Goal: Find contact information

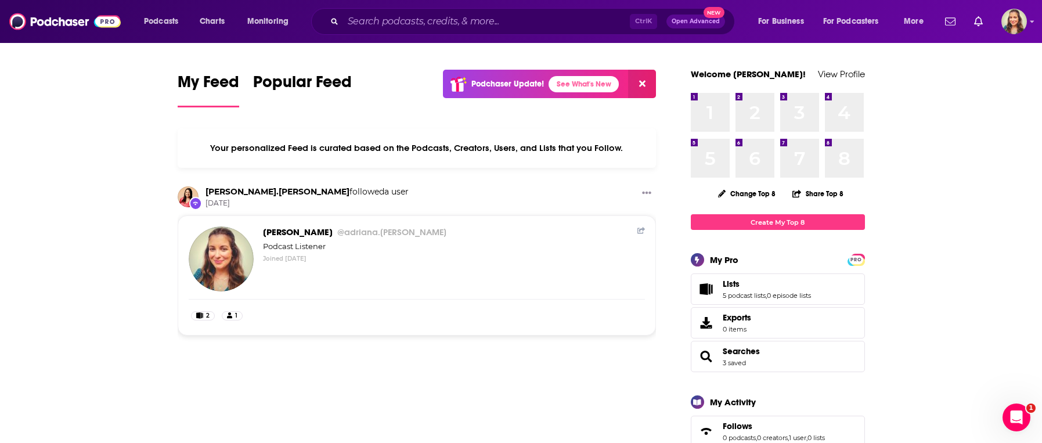
click at [336, 23] on icon "Search podcasts, credits, & more..." at bounding box center [334, 21] width 6 height 6
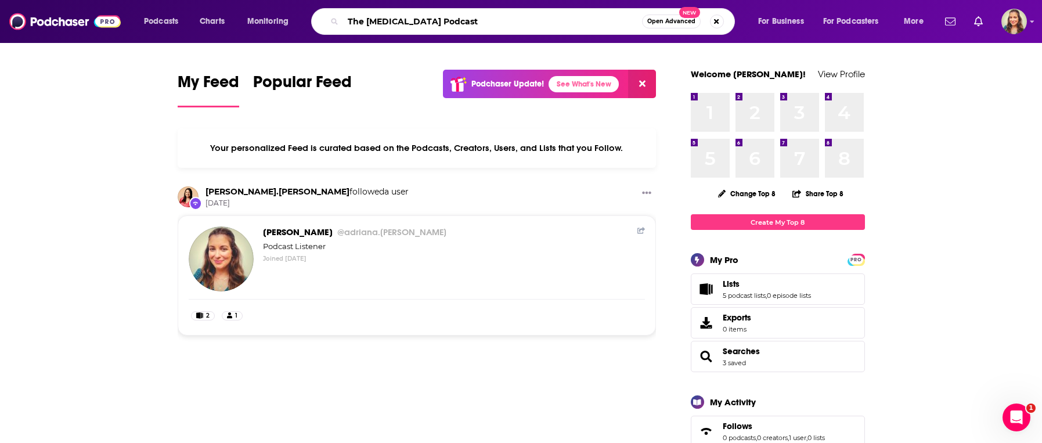
type input "The [MEDICAL_DATA] Podcast"
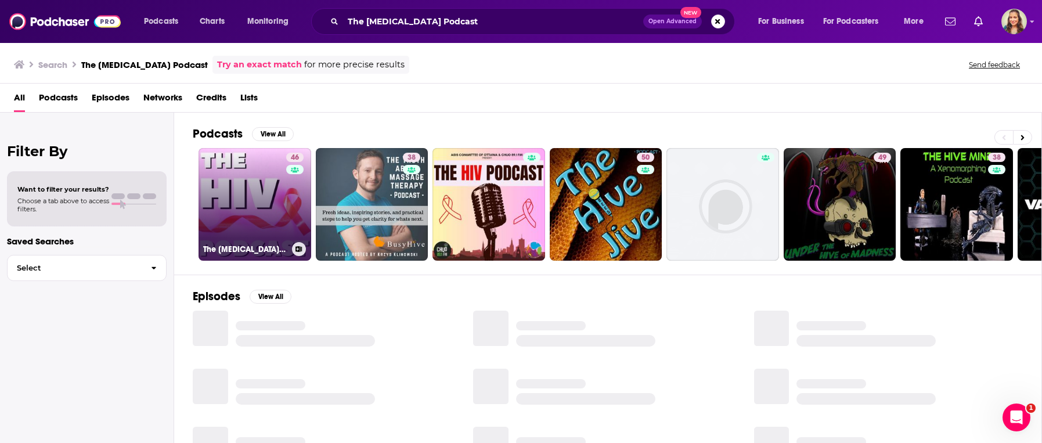
click at [261, 197] on link "46 The [MEDICAL_DATA] Podcast" at bounding box center [255, 204] width 113 height 113
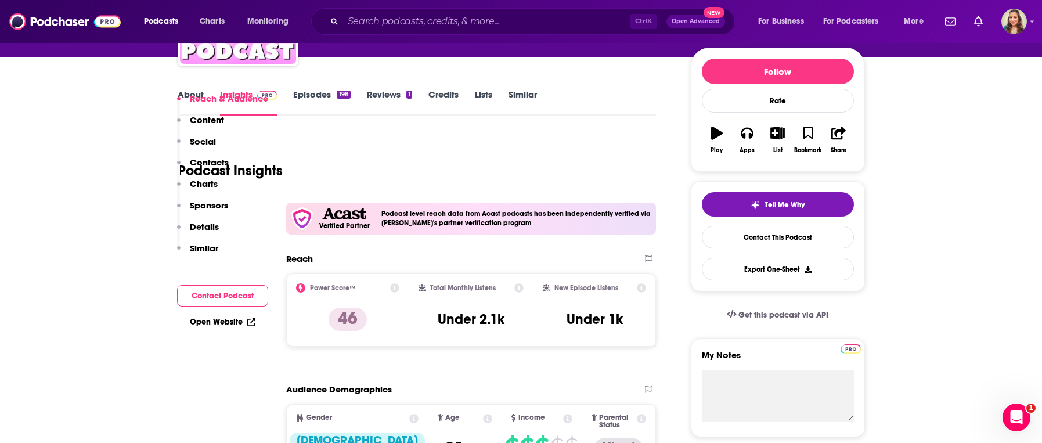
scroll to position [265, 0]
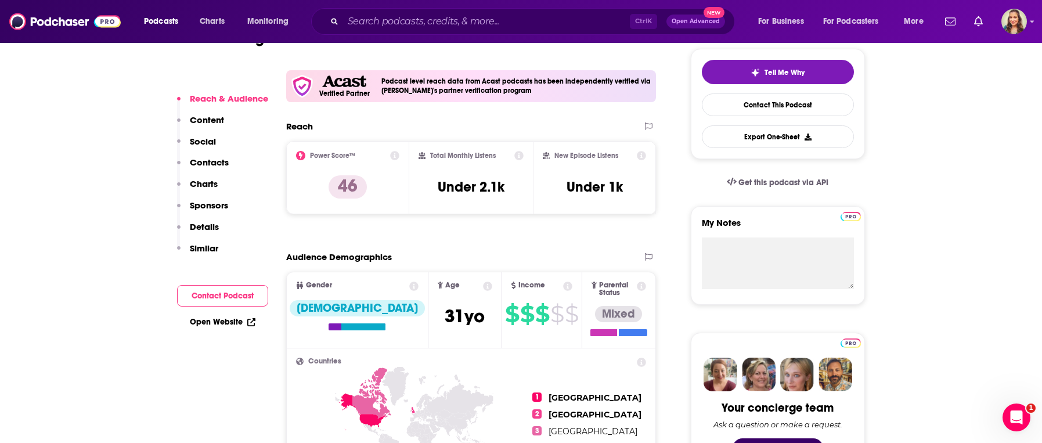
click at [214, 161] on p "Contacts" at bounding box center [209, 162] width 39 height 11
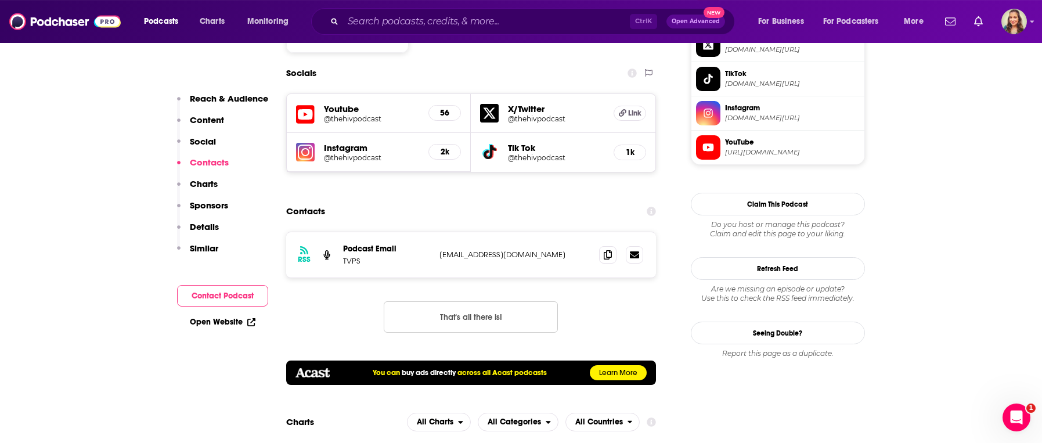
scroll to position [1041, 0]
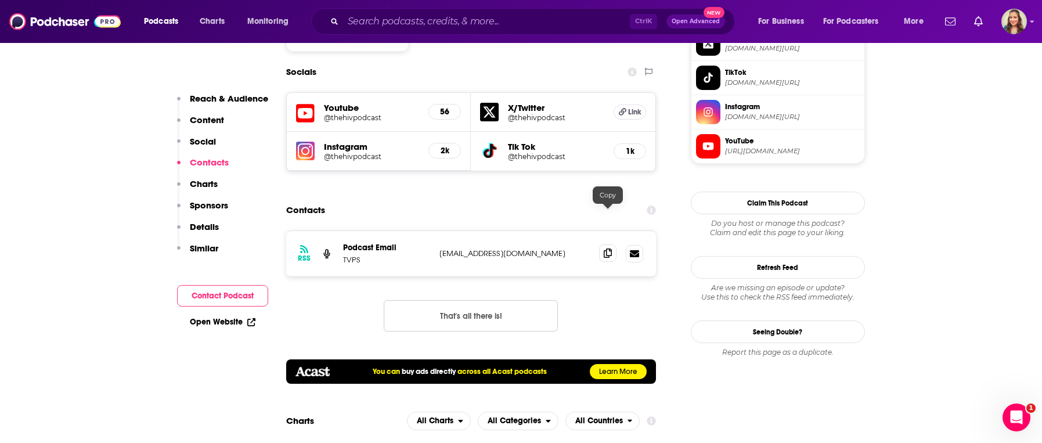
click at [607, 248] on icon at bounding box center [608, 252] width 8 height 9
click at [382, 23] on input "Search podcasts, credits, & more..." at bounding box center [486, 21] width 287 height 19
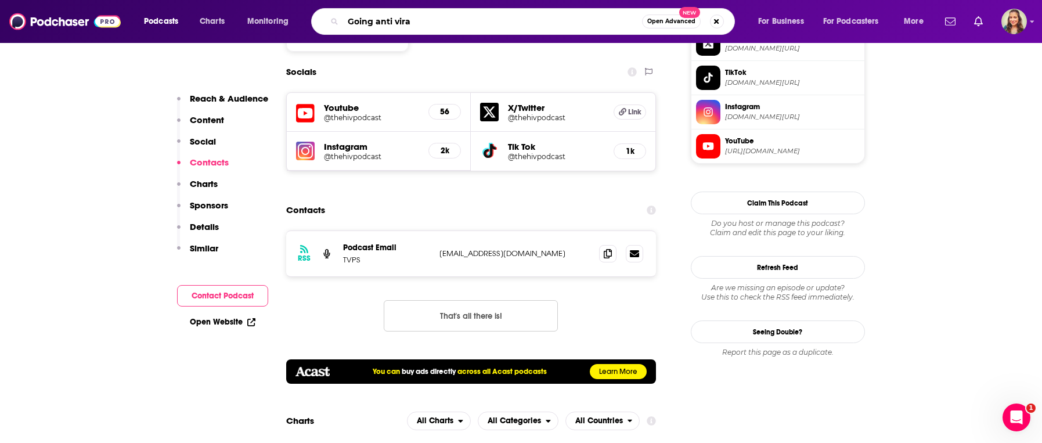
type input "Going anti viral"
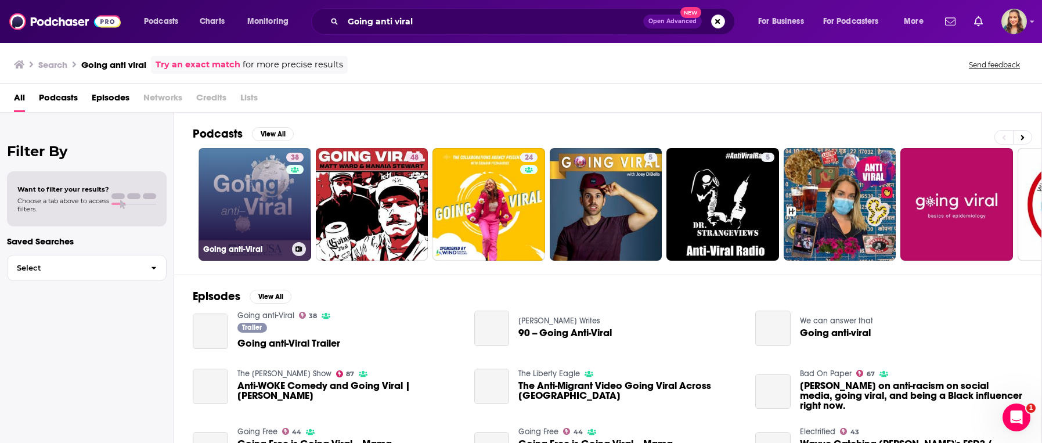
click at [239, 194] on link "38 Going anti-Viral" at bounding box center [255, 204] width 113 height 113
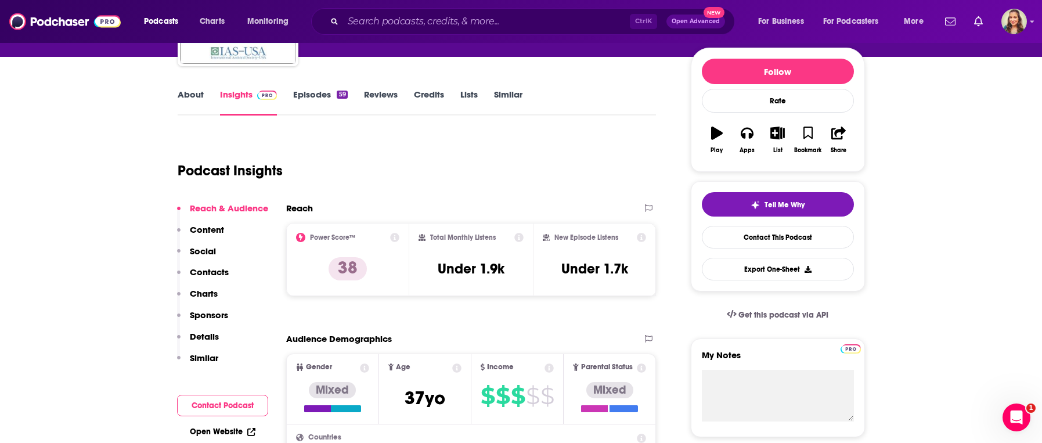
click at [206, 272] on p "Contacts" at bounding box center [209, 271] width 39 height 11
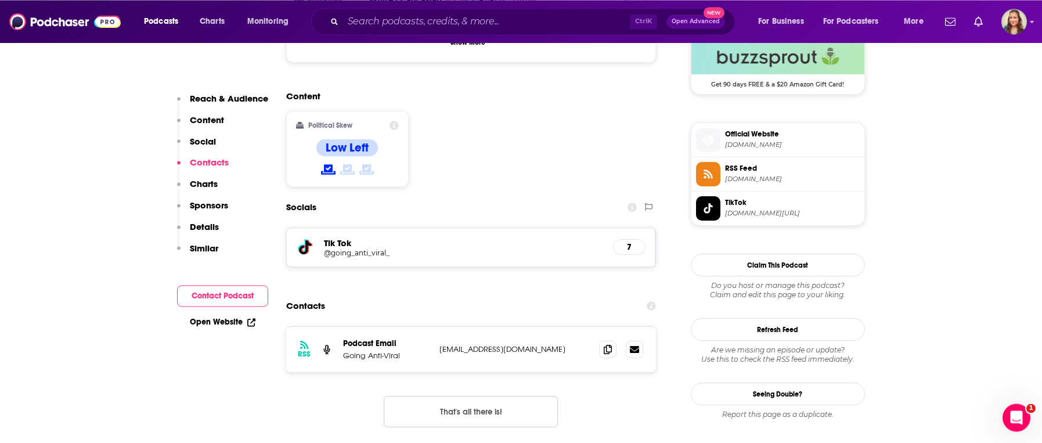
scroll to position [950, 0]
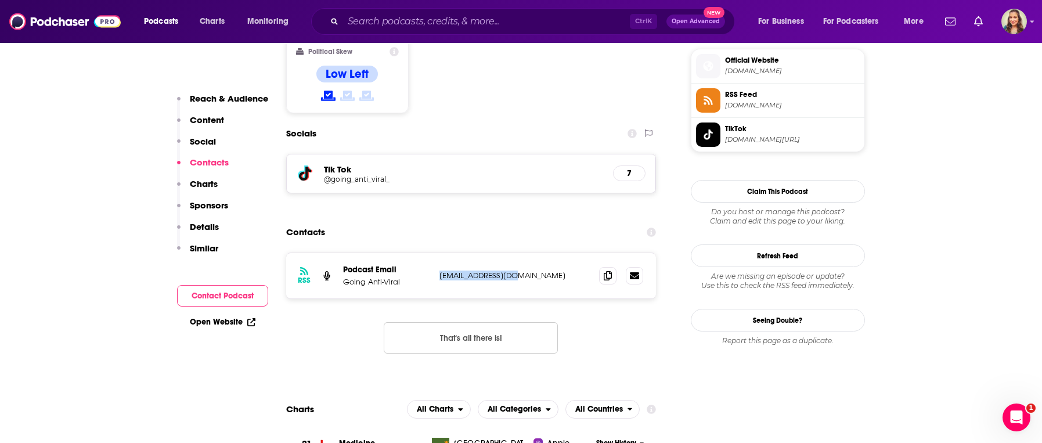
drag, startPoint x: 522, startPoint y: 217, endPoint x: 438, endPoint y: 218, distance: 84.2
click at [439, 271] on p "[EMAIL_ADDRESS][DOMAIN_NAME]" at bounding box center [514, 276] width 151 height 10
copy p "[EMAIL_ADDRESS][DOMAIN_NAME]"
click at [396, 22] on input "Search podcasts, credits, & more..." at bounding box center [486, 21] width 287 height 19
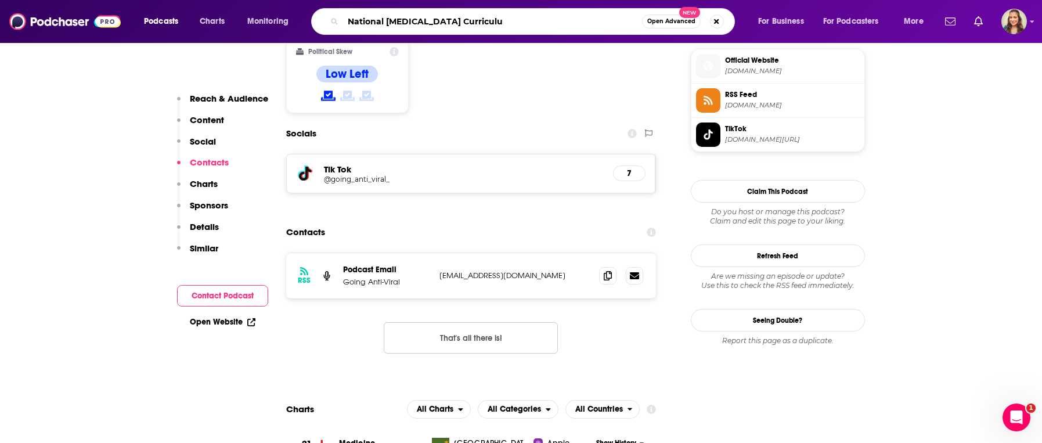
type input "National [MEDICAL_DATA] Curriculum"
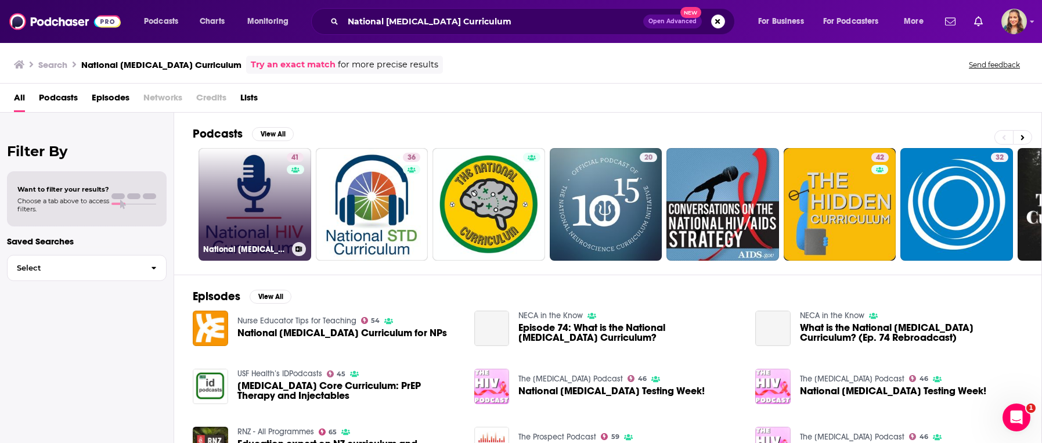
click at [247, 214] on link "41 National [MEDICAL_DATA] Curriculum Podcast" at bounding box center [255, 204] width 113 height 113
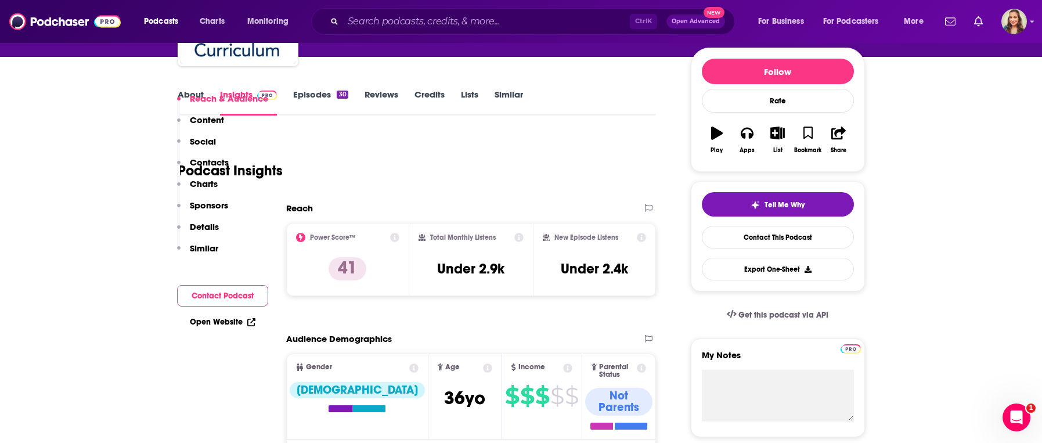
scroll to position [265, 0]
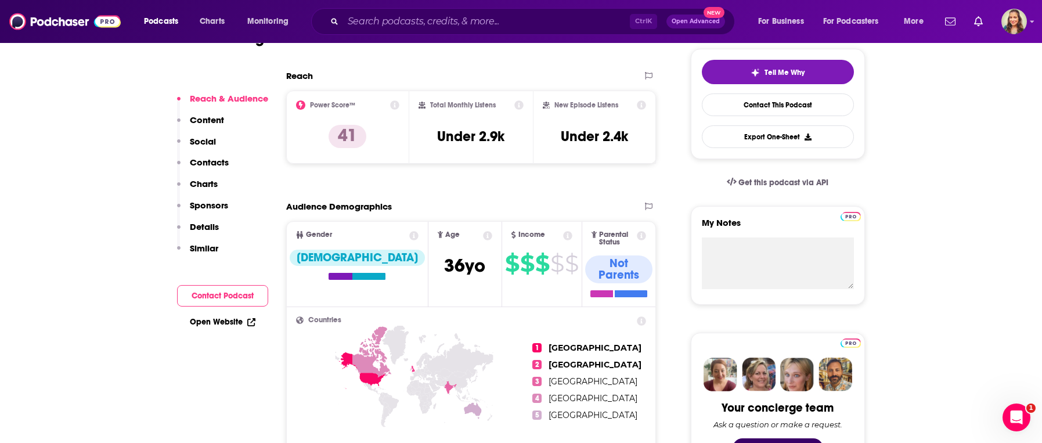
click at [214, 167] on p "Contacts" at bounding box center [209, 162] width 39 height 11
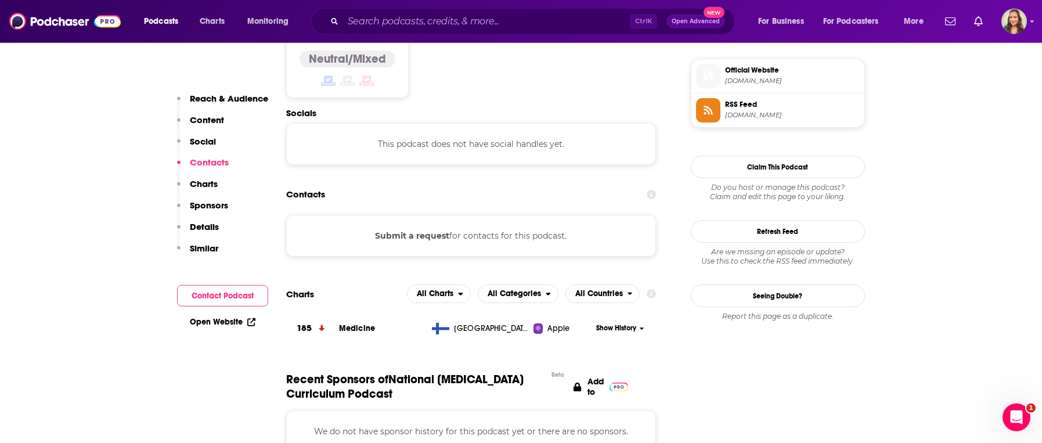
scroll to position [941, 0]
click at [354, 23] on input "Search podcasts, credits, & more..." at bounding box center [486, 21] width 287 height 19
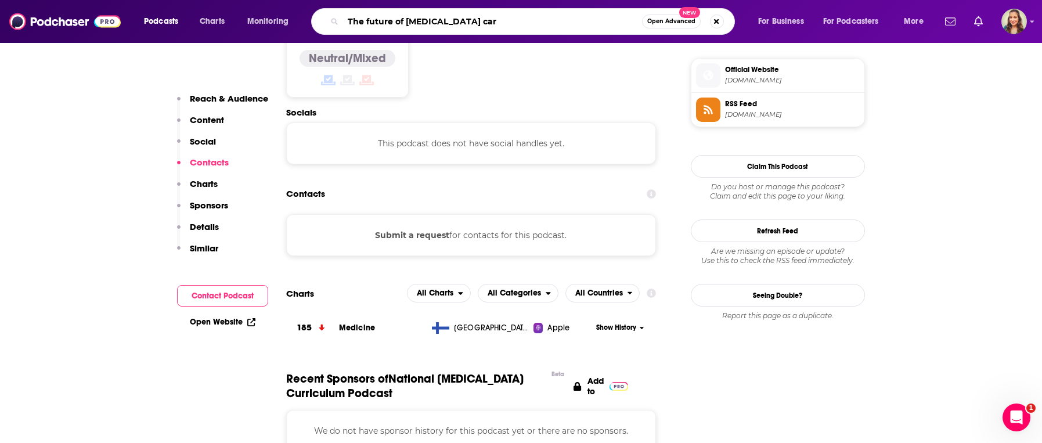
type input "The future of [MEDICAL_DATA] care"
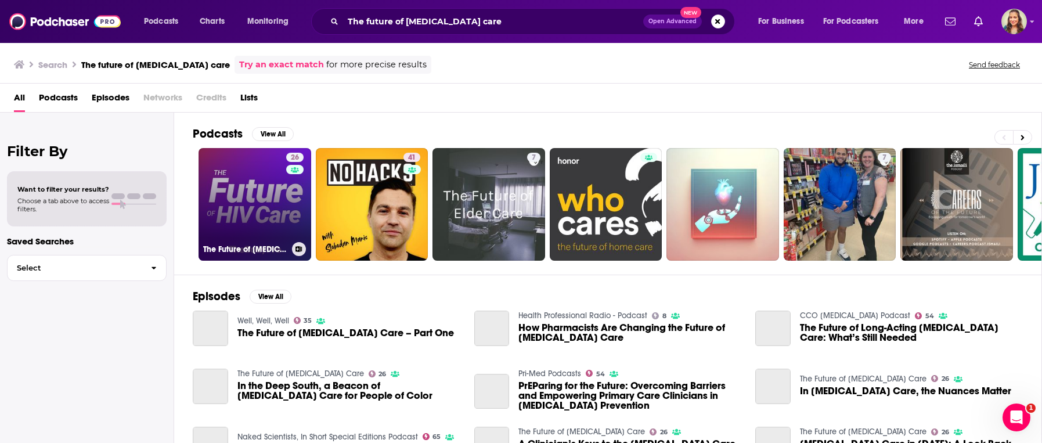
click at [214, 188] on link "26 The Future of [MEDICAL_DATA] Care" at bounding box center [255, 204] width 113 height 113
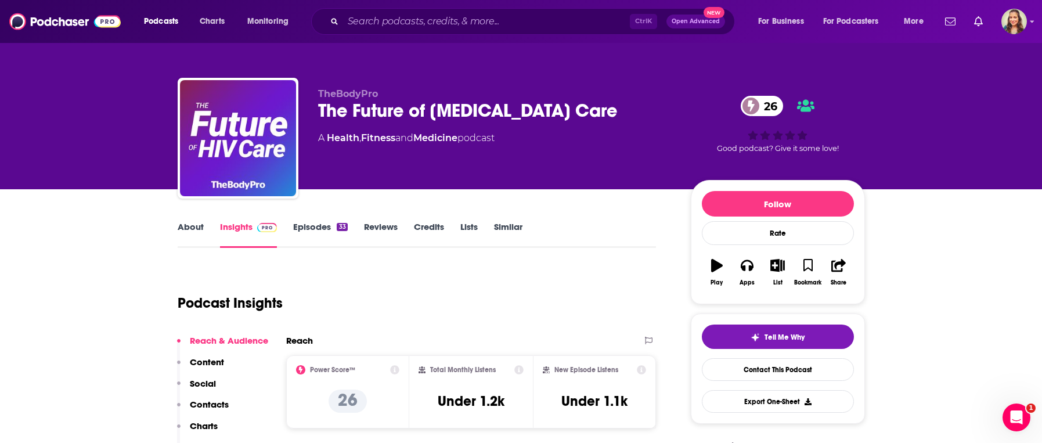
scroll to position [132, 0]
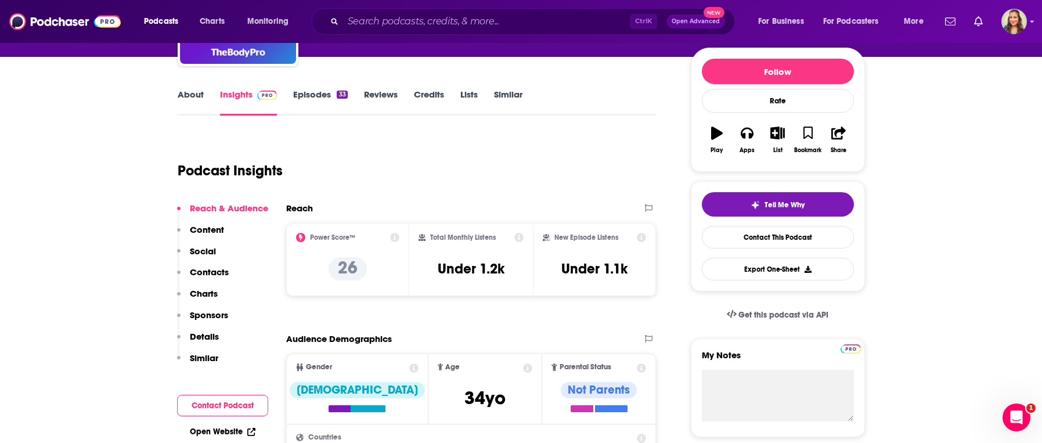
click at [226, 271] on p "Contacts" at bounding box center [209, 271] width 39 height 11
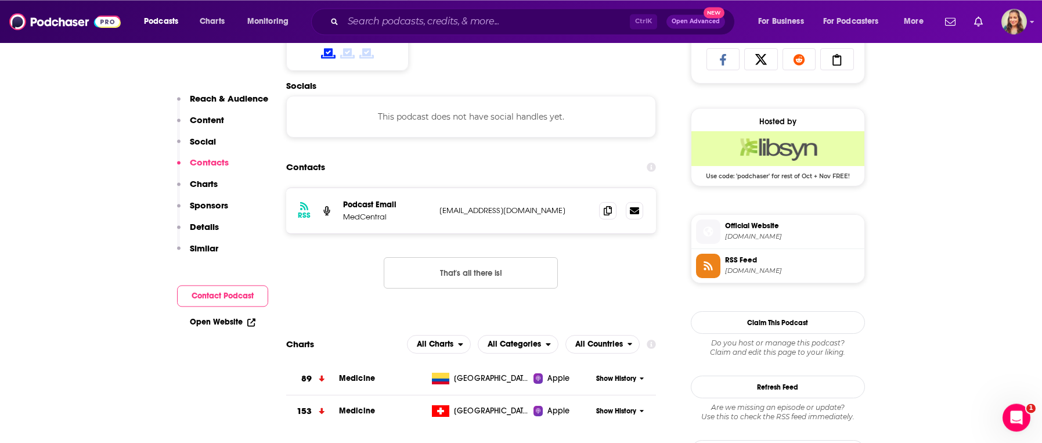
scroll to position [785, 0]
drag, startPoint x: 557, startPoint y: 216, endPoint x: 437, endPoint y: 214, distance: 120.2
click at [439, 214] on p "[EMAIL_ADDRESS][DOMAIN_NAME]" at bounding box center [514, 210] width 151 height 10
copy p "[EMAIL_ADDRESS][DOMAIN_NAME]"
click at [378, 17] on input "Search podcasts, credits, & more..." at bounding box center [486, 21] width 287 height 19
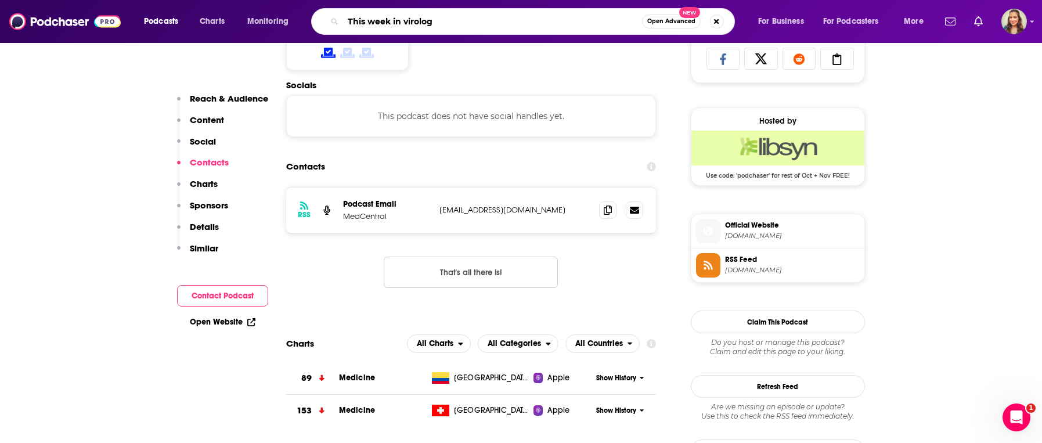
type input "This week in virology"
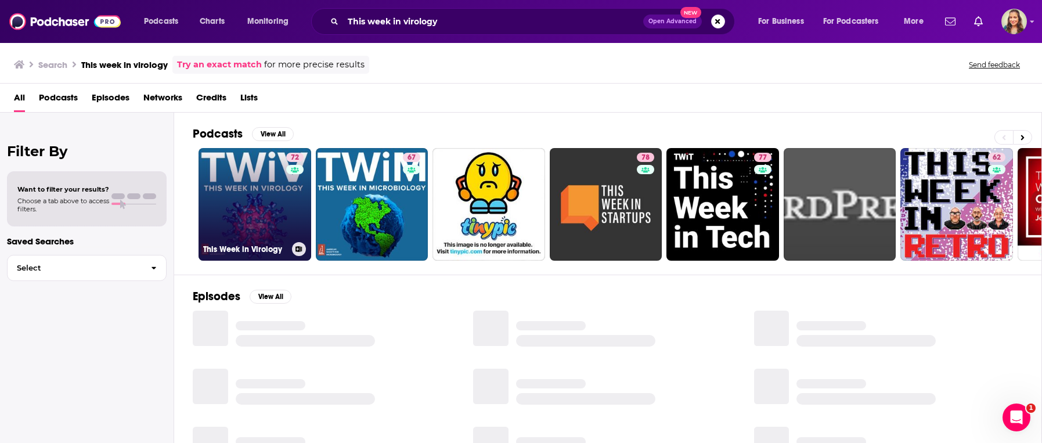
click at [264, 199] on link "72 This Week in Virology" at bounding box center [255, 204] width 113 height 113
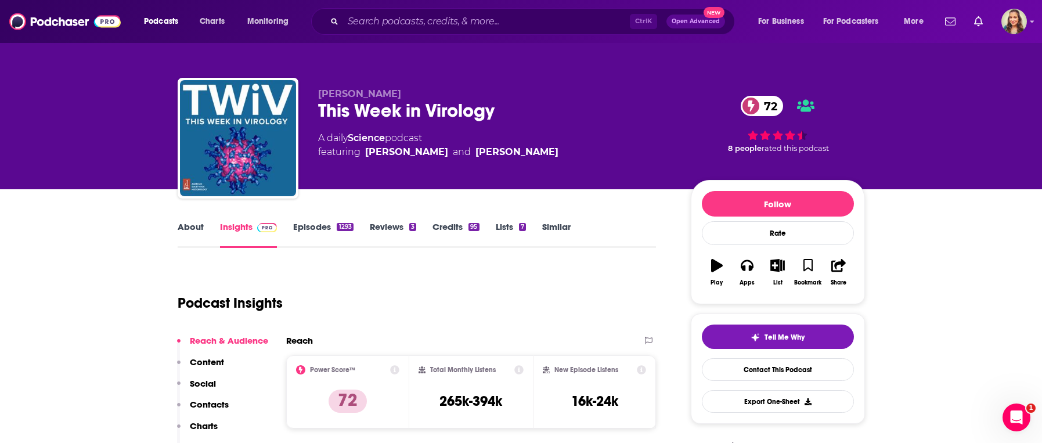
scroll to position [66, 0]
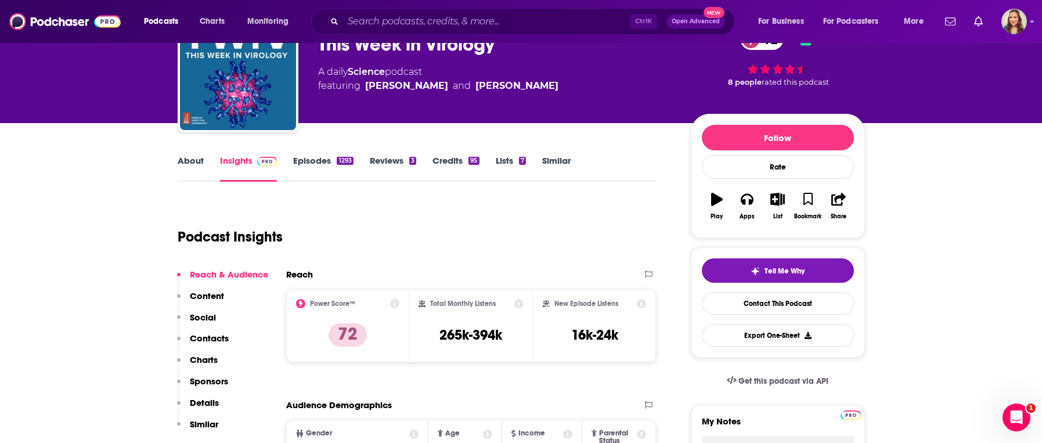
click at [208, 342] on p "Contacts" at bounding box center [209, 338] width 39 height 11
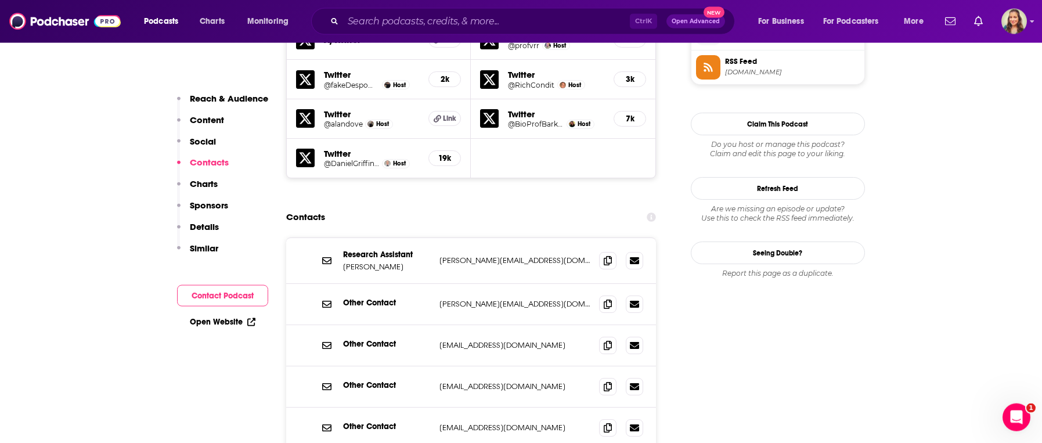
scroll to position [1076, 0]
drag, startPoint x: 517, startPoint y: 216, endPoint x: 435, endPoint y: 219, distance: 81.9
click at [439, 255] on p "[PERSON_NAME][EMAIL_ADDRESS][DOMAIN_NAME]" at bounding box center [514, 260] width 151 height 10
copy p "[PERSON_NAME][EMAIL_ADDRESS][DOMAIN_NAME]"
click at [535, 283] on div "Other Contact [PERSON_NAME][EMAIL_ADDRESS][DOMAIN_NAME] [PERSON_NAME][EMAIL_ADD…" at bounding box center [471, 303] width 370 height 41
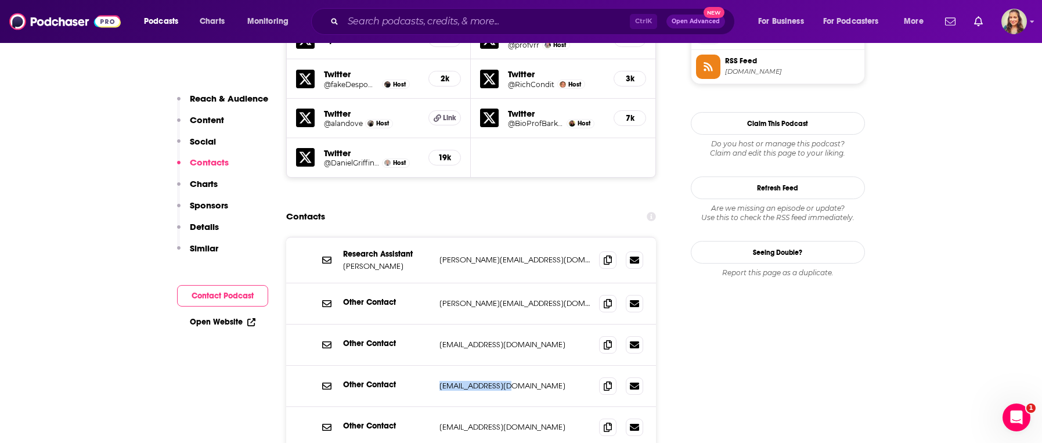
drag, startPoint x: 518, startPoint y: 344, endPoint x: 430, endPoint y: 343, distance: 87.7
click at [439, 381] on p "[EMAIL_ADDRESS][DOMAIN_NAME]" at bounding box center [514, 386] width 151 height 10
copy div "[EMAIL_ADDRESS][DOMAIN_NAME]"
click at [403, 24] on input "Search podcasts, credits, & more..." at bounding box center [486, 21] width 287 height 19
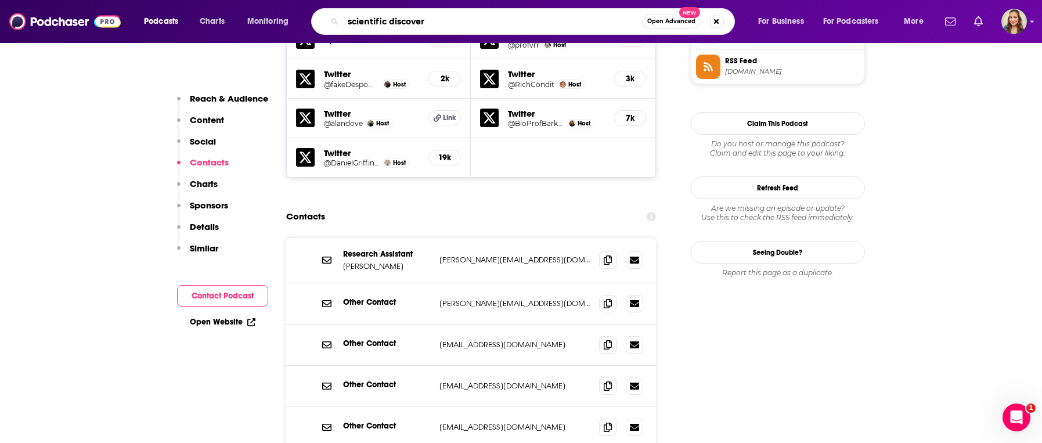
type input "scientific discovery"
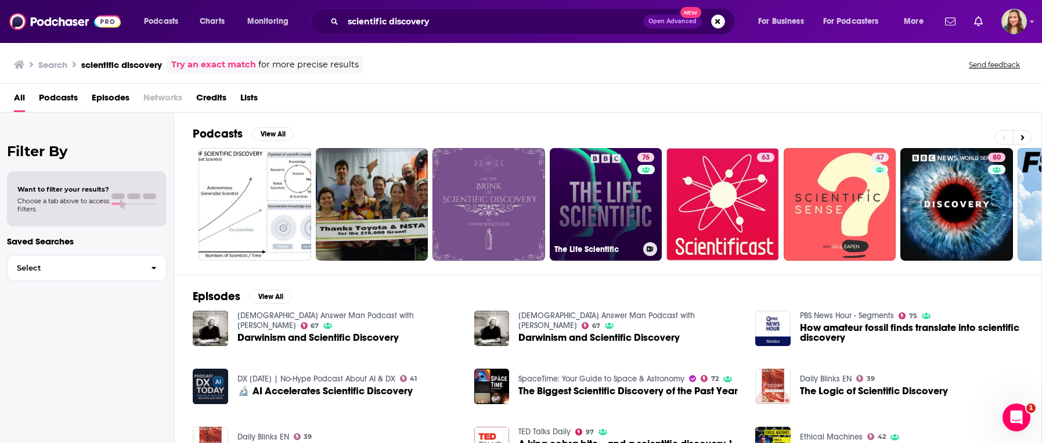
click at [599, 195] on link "76 The Life Scientific" at bounding box center [606, 204] width 113 height 113
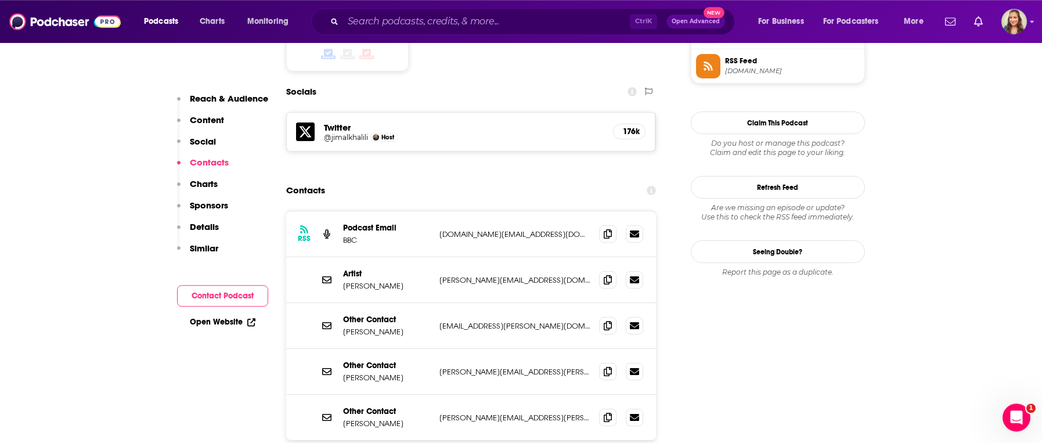
scroll to position [993, 0]
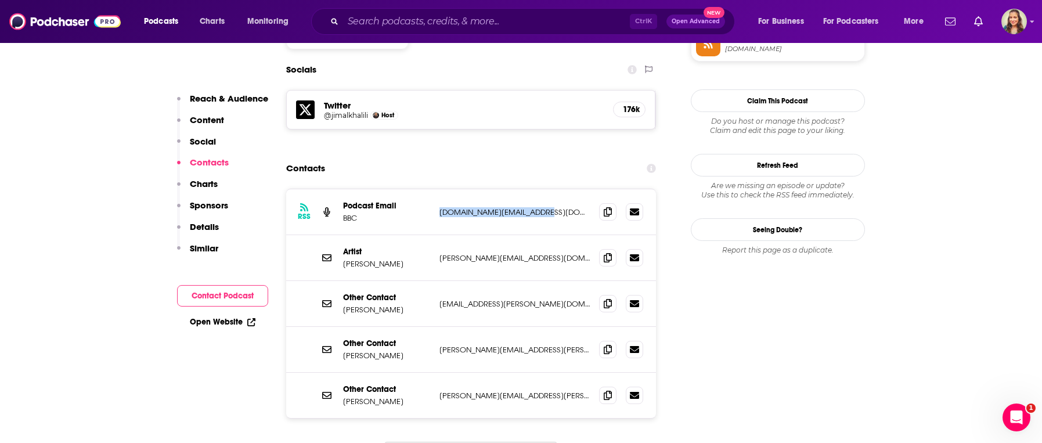
drag, startPoint x: 554, startPoint y: 188, endPoint x: 433, endPoint y: 190, distance: 122.0
click at [439, 207] on p "[DOMAIN_NAME][EMAIL_ADDRESS][DOMAIN_NAME]" at bounding box center [514, 212] width 151 height 10
copy div "[DOMAIN_NAME][EMAIL_ADDRESS][DOMAIN_NAME]"
click at [507, 235] on div "Artist [PERSON_NAME] [PERSON_NAME][EMAIL_ADDRESS][DOMAIN_NAME] [PERSON_NAME][EM…" at bounding box center [471, 258] width 370 height 46
click at [521, 235] on div "Artist [PERSON_NAME] [PERSON_NAME][EMAIL_ADDRESS][DOMAIN_NAME] [PERSON_NAME][EM…" at bounding box center [471, 258] width 370 height 46
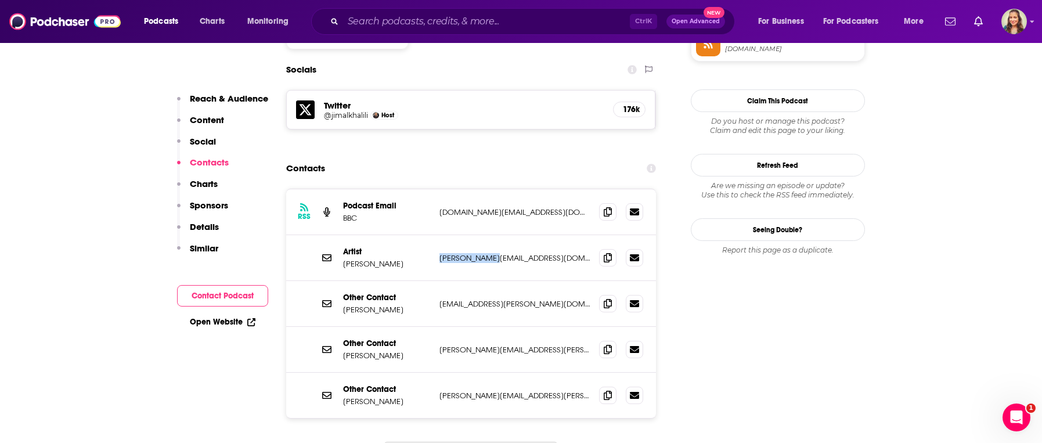
drag, startPoint x: 513, startPoint y: 232, endPoint x: 445, endPoint y: 226, distance: 68.7
click at [445, 253] on p "[PERSON_NAME][EMAIL_ADDRESS][DOMAIN_NAME]" at bounding box center [514, 258] width 151 height 10
click at [437, 157] on div "Contacts" at bounding box center [471, 168] width 370 height 22
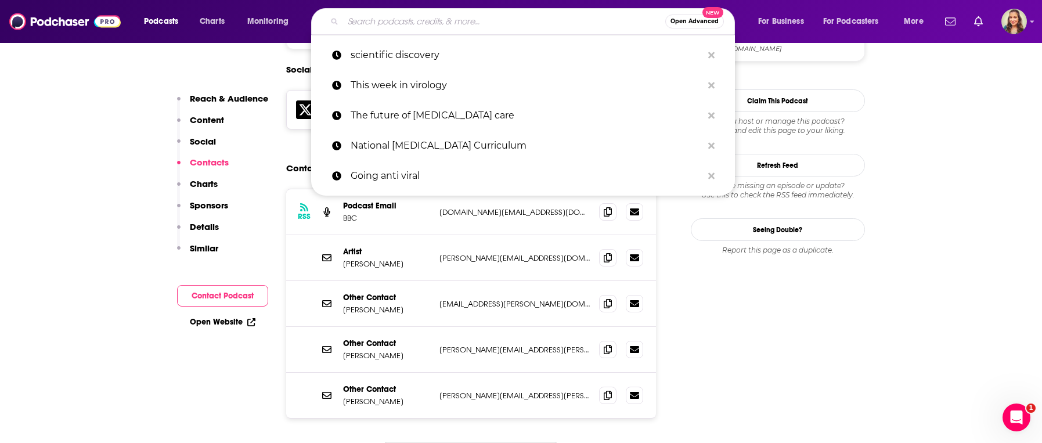
click at [386, 17] on input "Search podcasts, credits, & more..." at bounding box center [504, 21] width 322 height 19
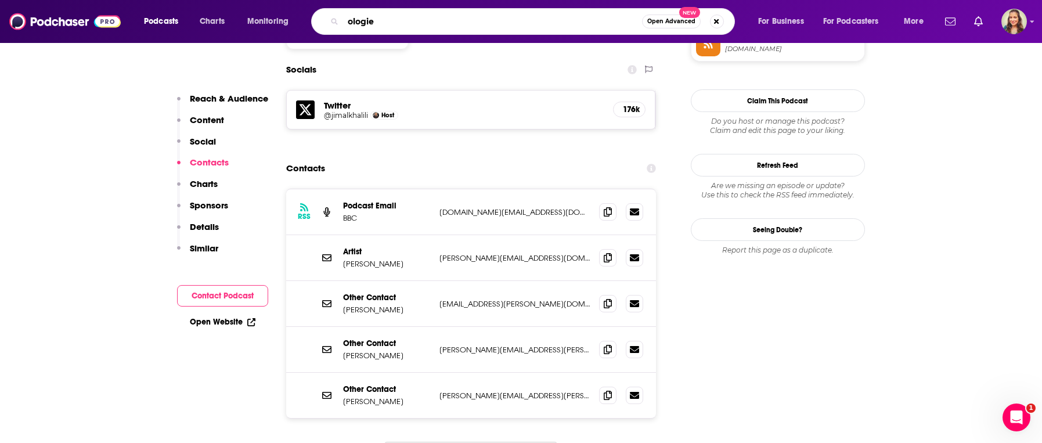
type input "ologies"
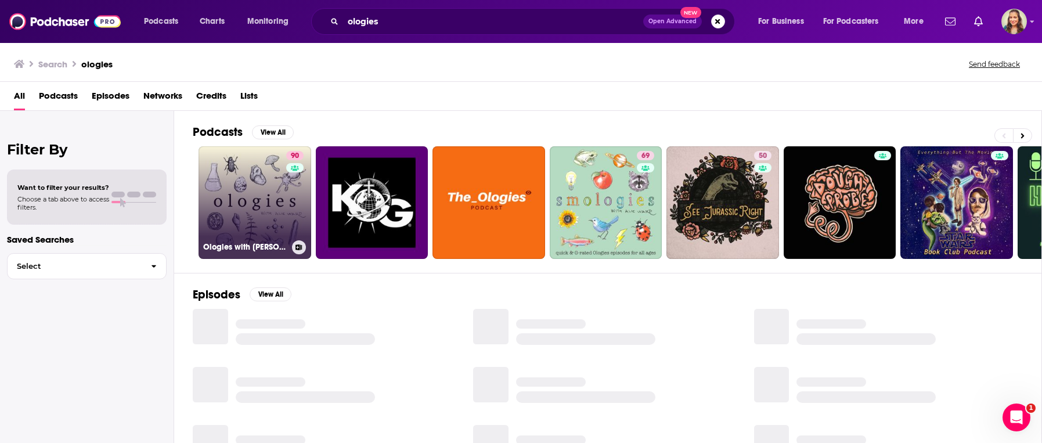
click at [265, 202] on link "90 Ologies with [PERSON_NAME]" at bounding box center [255, 202] width 113 height 113
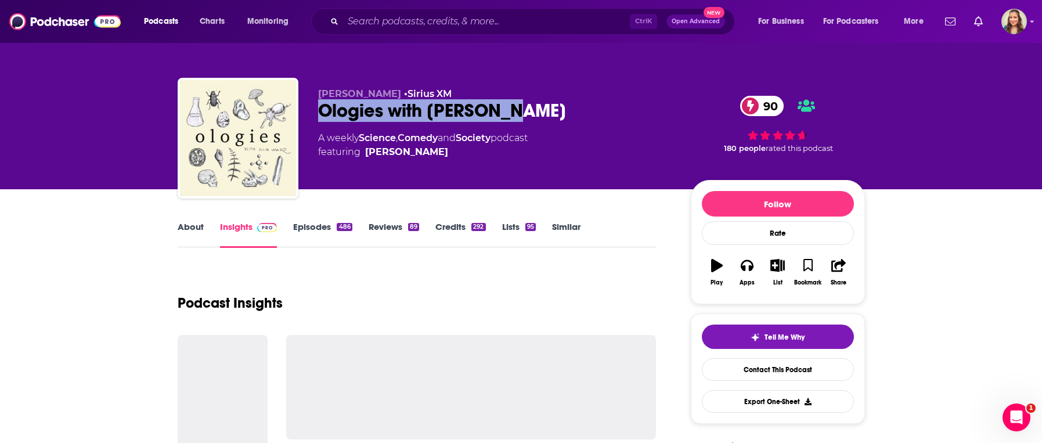
drag, startPoint x: 526, startPoint y: 112, endPoint x: 323, endPoint y: 111, distance: 203.2
click at [323, 111] on div "Ologies with [PERSON_NAME] 90" at bounding box center [495, 110] width 354 height 23
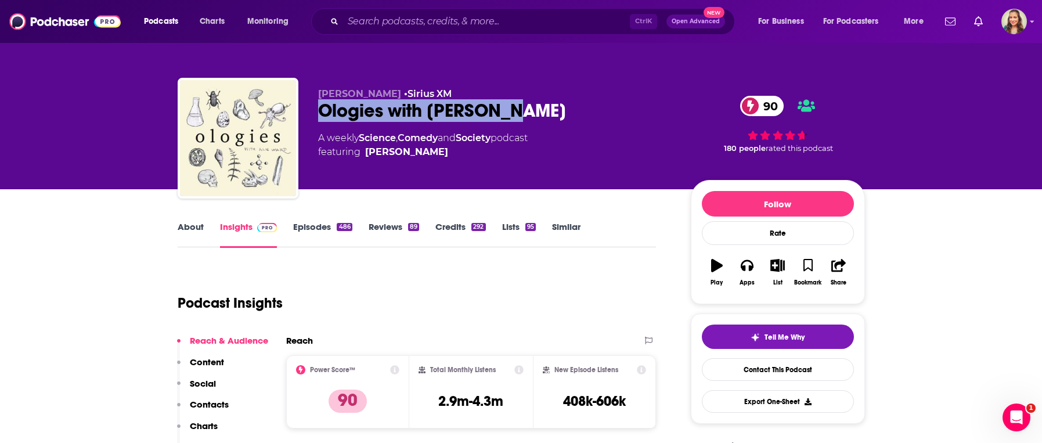
copy h2 "Ologies with [PERSON_NAME]"
click at [212, 406] on p "Contacts" at bounding box center [209, 404] width 39 height 11
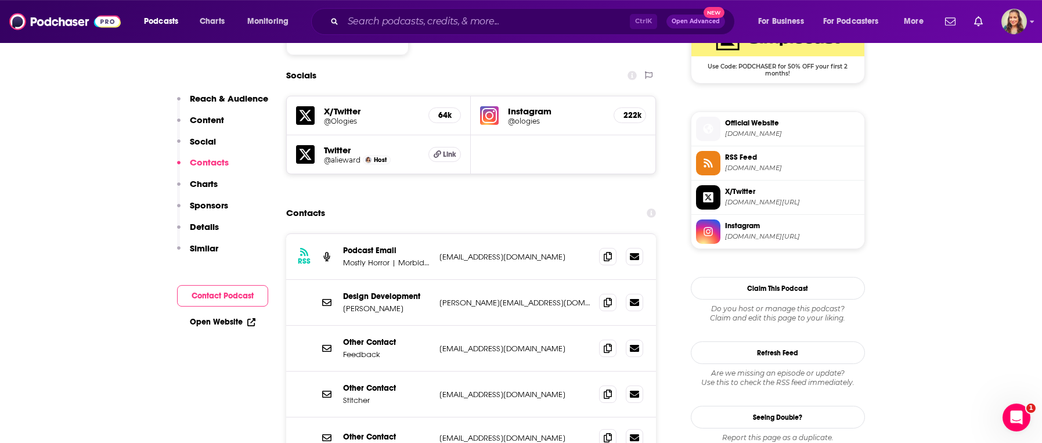
scroll to position [991, 0]
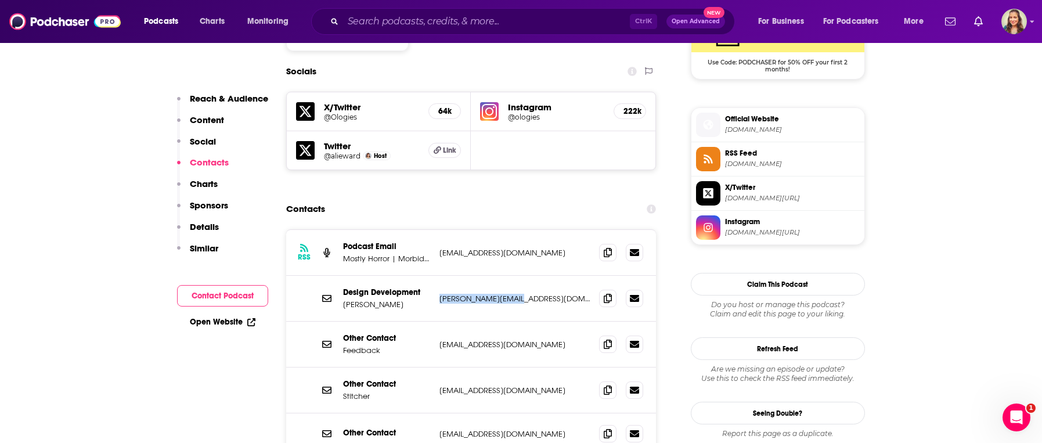
drag, startPoint x: 525, startPoint y: 264, endPoint x: 438, endPoint y: 262, distance: 87.1
click at [439, 294] on p "[PERSON_NAME][EMAIL_ADDRESS][DOMAIN_NAME]" at bounding box center [514, 299] width 151 height 10
copy p "[PERSON_NAME][EMAIL_ADDRESS][DOMAIN_NAME]"
click at [364, 30] on input "Search podcasts, credits, & more..." at bounding box center [486, 21] width 287 height 19
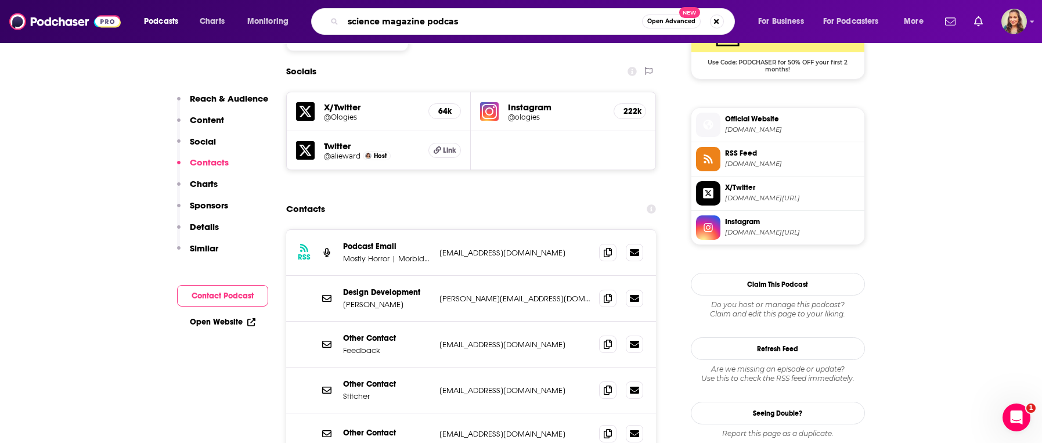
type input "science magazine podcast"
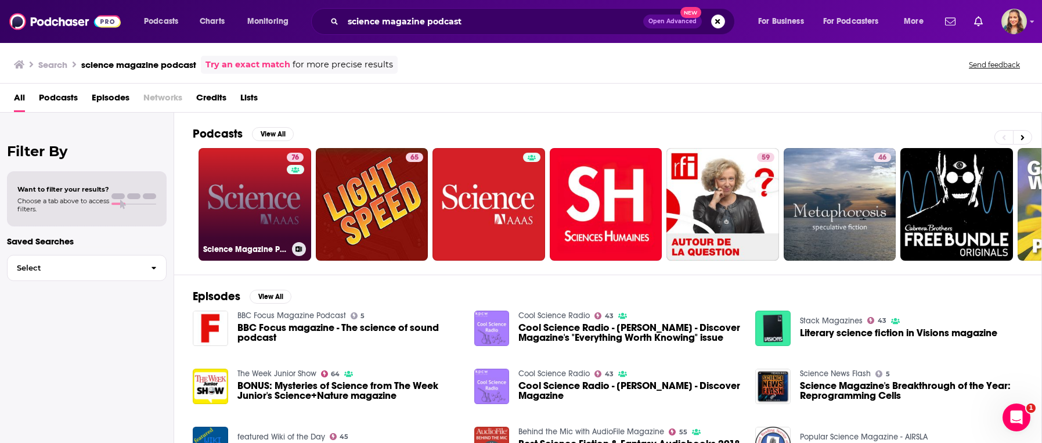
click at [217, 187] on link "76 Science Magazine Podcast" at bounding box center [255, 204] width 113 height 113
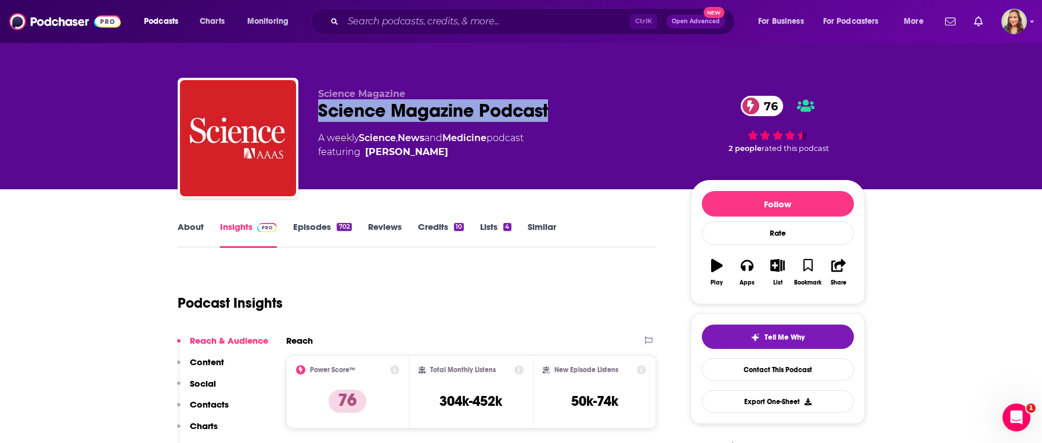
drag, startPoint x: 560, startPoint y: 110, endPoint x: 316, endPoint y: 108, distance: 244.4
click at [316, 108] on div "Science Magazine Science Magazine Podcast 76 A weekly Science , News and Medici…" at bounding box center [521, 140] width 687 height 125
copy h2 "Science Magazine Podcast"
click at [219, 409] on p "Contacts" at bounding box center [209, 404] width 39 height 11
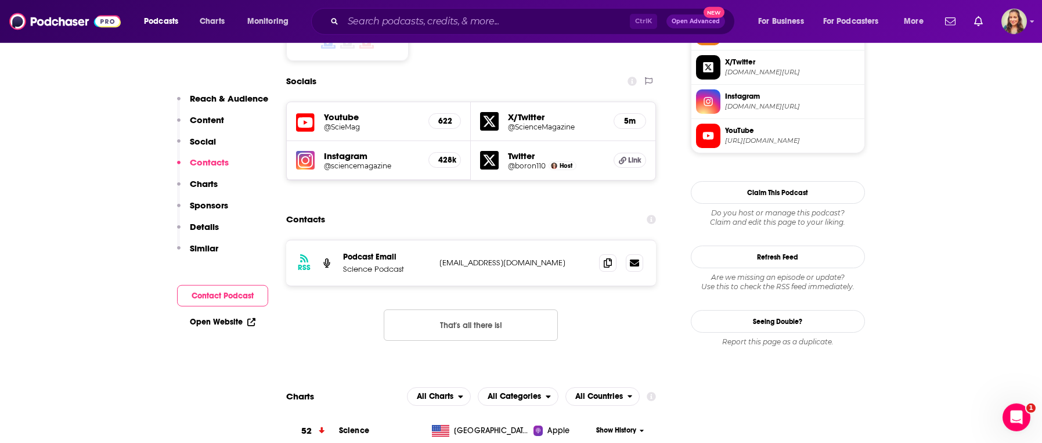
scroll to position [1004, 0]
drag, startPoint x: 550, startPoint y: 215, endPoint x: 439, endPoint y: 219, distance: 110.4
click at [439, 257] on p "[EMAIL_ADDRESS][DOMAIN_NAME]" at bounding box center [514, 262] width 151 height 10
copy p "[EMAIL_ADDRESS][DOMAIN_NAME]"
click at [441, 26] on input "Search podcasts, credits, & more..." at bounding box center [486, 21] width 287 height 19
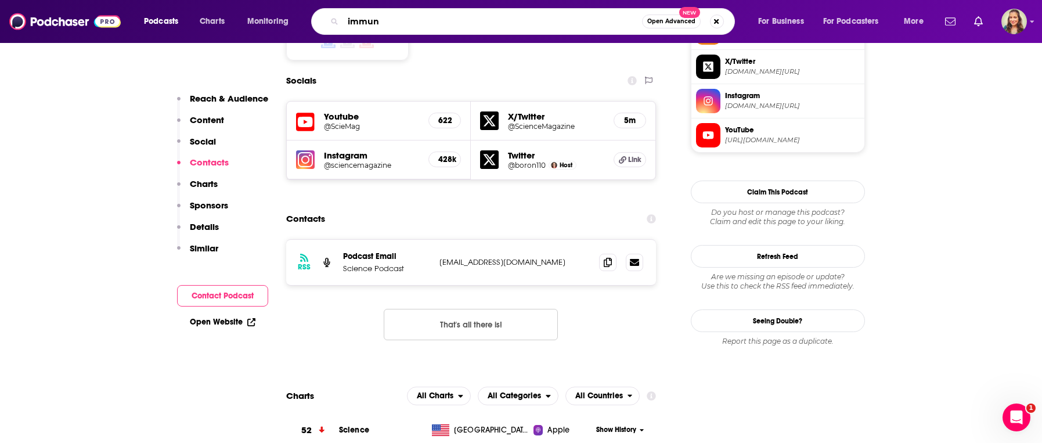
type input "immune"
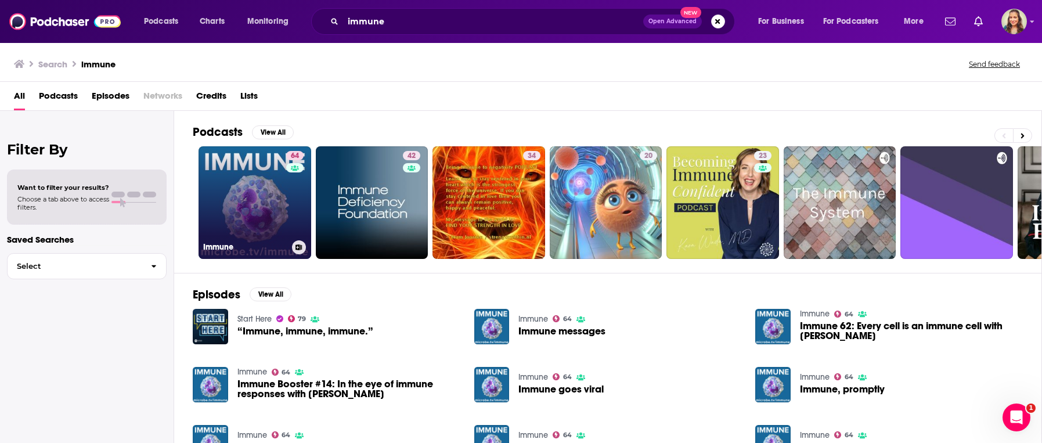
click at [246, 177] on link "64 Immune" at bounding box center [255, 202] width 113 height 113
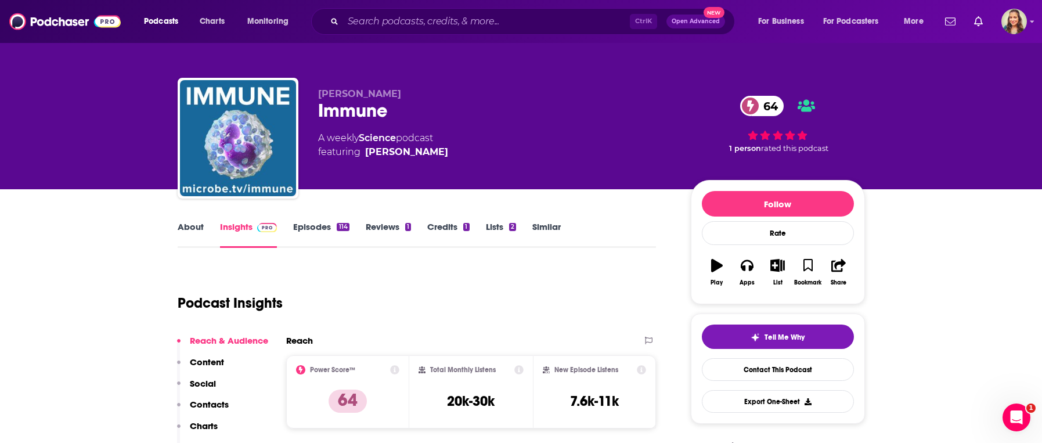
click at [205, 410] on p "Contacts" at bounding box center [209, 404] width 39 height 11
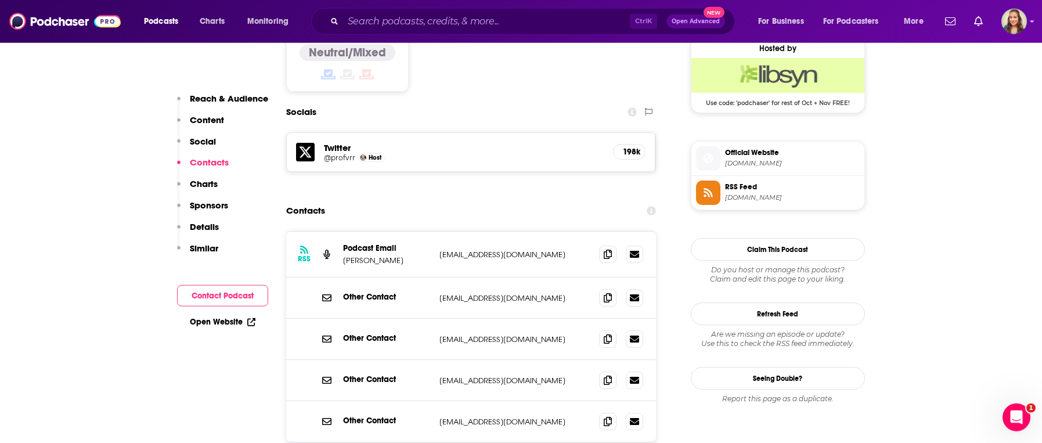
scroll to position [951, 0]
drag, startPoint x: 546, startPoint y: 214, endPoint x: 436, endPoint y: 220, distance: 109.9
click at [439, 249] on p "[EMAIL_ADDRESS][DOMAIN_NAME]" at bounding box center [514, 254] width 151 height 10
copy p "[EMAIL_ADDRESS][DOMAIN_NAME]"
drag, startPoint x: 345, startPoint y: 224, endPoint x: 369, endPoint y: 225, distance: 24.4
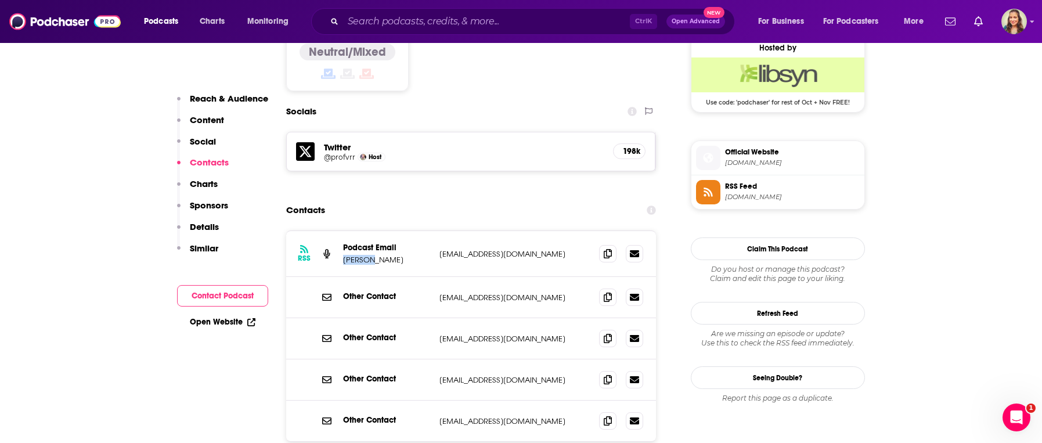
click at [369, 255] on p "[PERSON_NAME]" at bounding box center [386, 260] width 87 height 10
click at [392, 21] on input "Search podcasts, credits, & more..." at bounding box center [486, 21] width 287 height 19
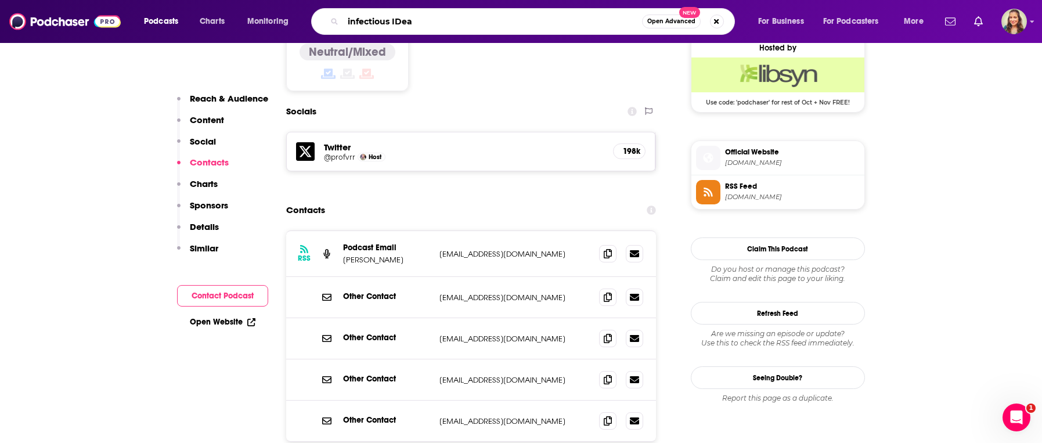
type input "infectious IDeas"
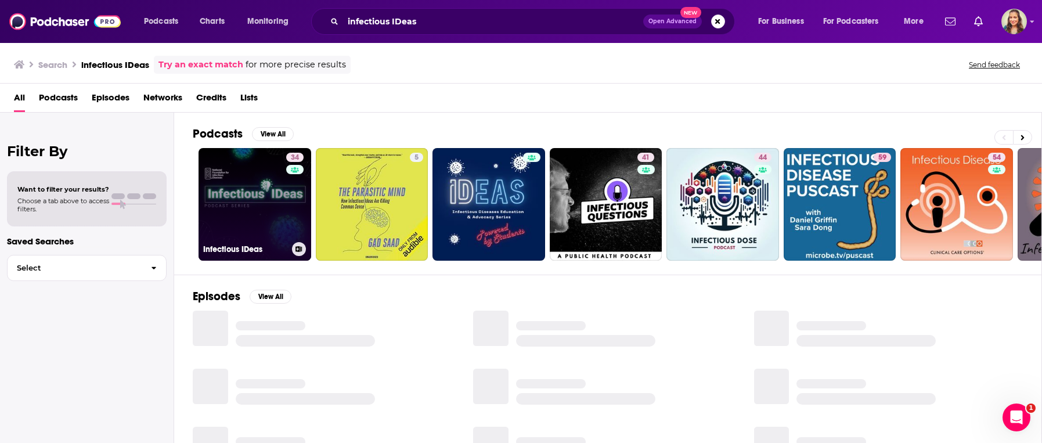
click at [265, 183] on link "34 Infectious IDeas" at bounding box center [255, 204] width 113 height 113
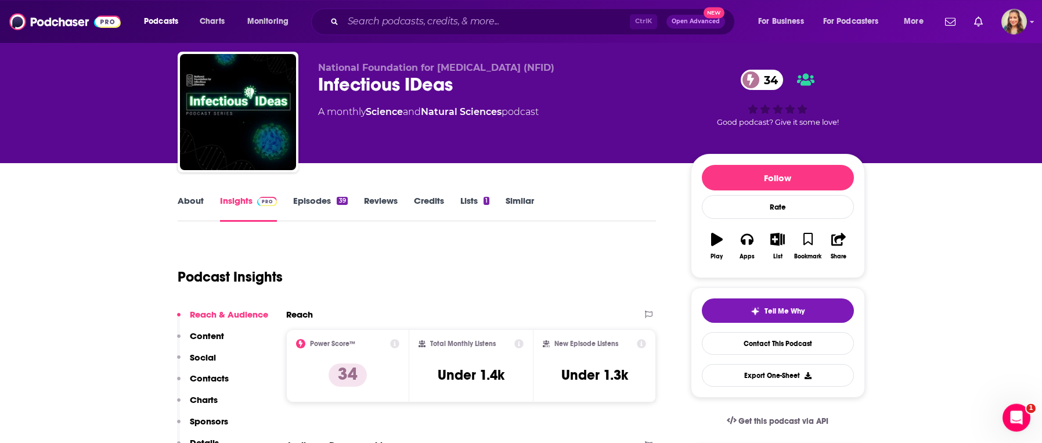
scroll to position [66, 0]
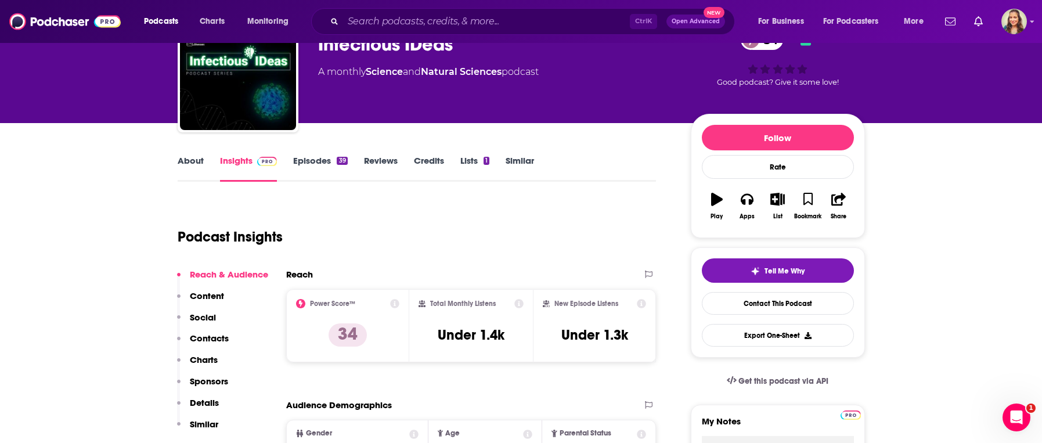
click at [217, 341] on p "Contacts" at bounding box center [209, 338] width 39 height 11
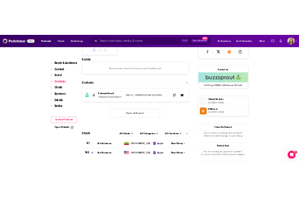
scroll to position [785, 0]
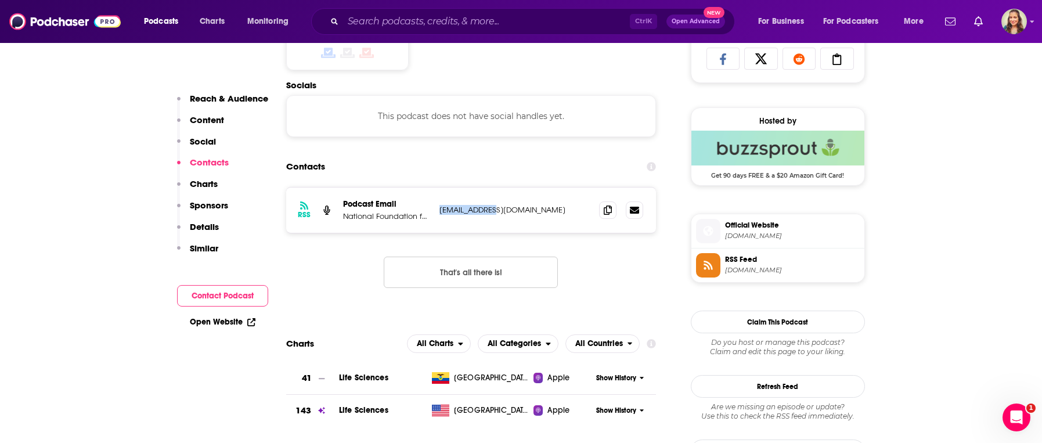
drag, startPoint x: 521, startPoint y: 222, endPoint x: 428, endPoint y: 219, distance: 92.9
click at [428, 219] on div "RSS Podcast Email National Foundation for [MEDICAL_DATA] (NFID) [EMAIL_ADDRESS]…" at bounding box center [471, 210] width 370 height 45
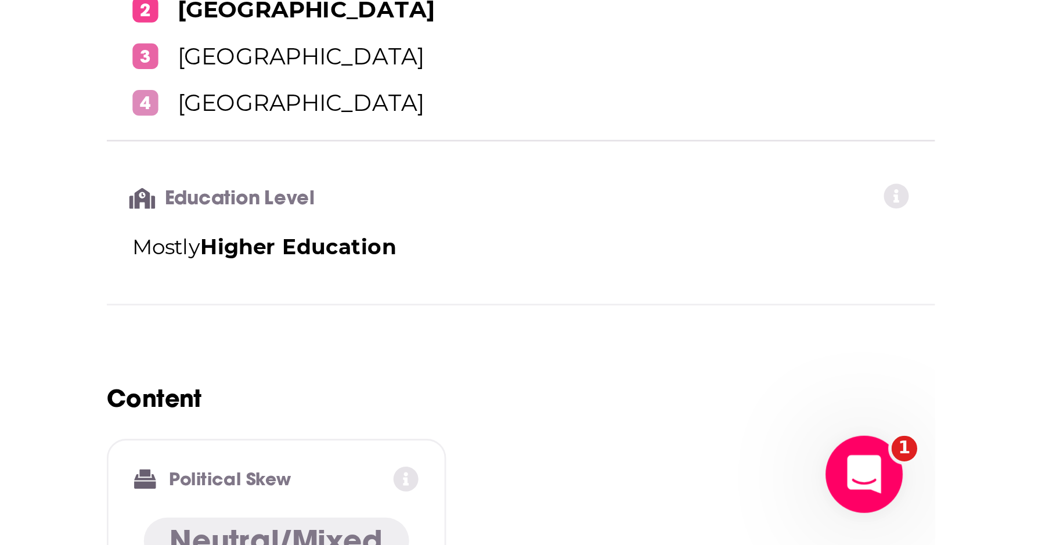
scroll to position [0, 0]
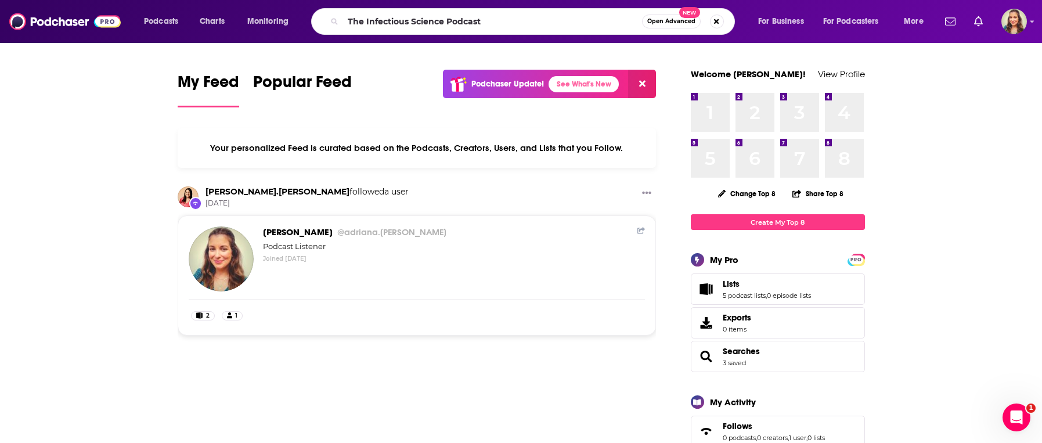
type input "The Infectious Science Podcast"
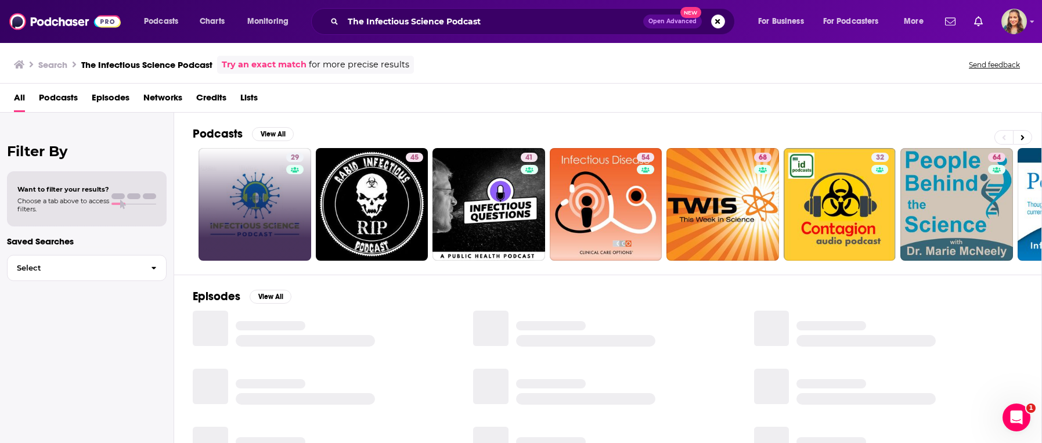
click at [268, 194] on link "29" at bounding box center [255, 204] width 113 height 113
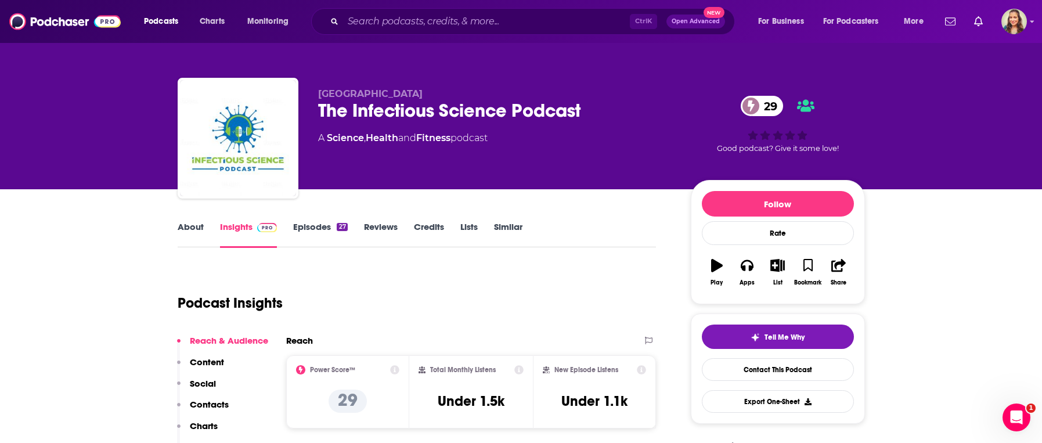
click at [212, 408] on p "Contacts" at bounding box center [209, 404] width 39 height 11
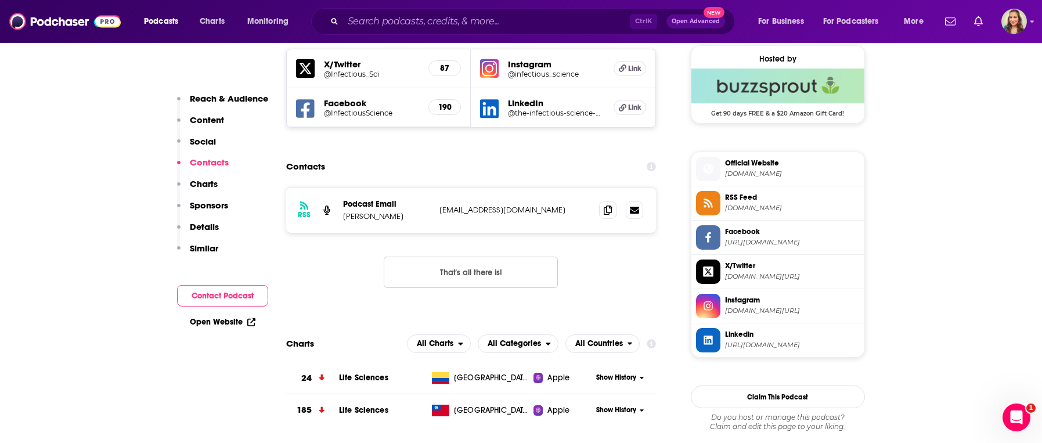
scroll to position [848, 0]
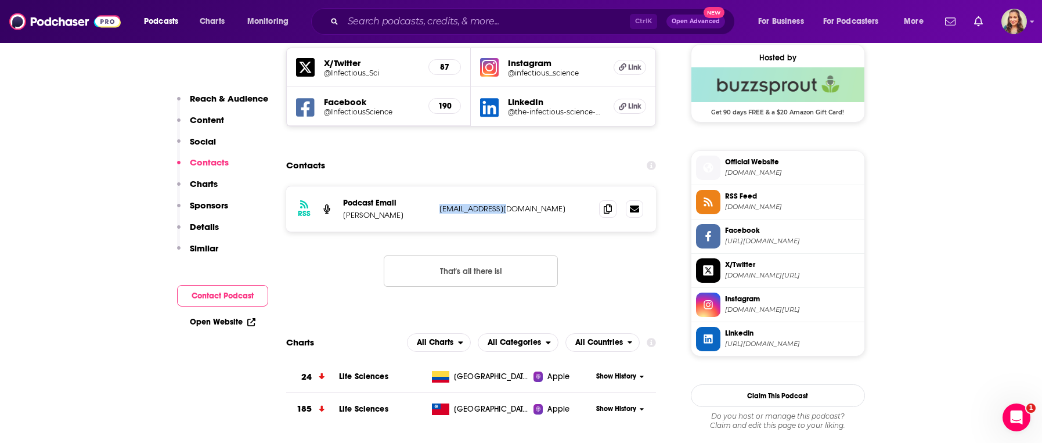
drag, startPoint x: 524, startPoint y: 217, endPoint x: 441, endPoint y: 219, distance: 83.1
click at [441, 214] on p "dabente@utmb.edu" at bounding box center [514, 209] width 151 height 10
copy p "dabente@utmb.edu"
click at [398, 23] on input "Search podcasts, credits, & more..." at bounding box center [486, 21] width 287 height 19
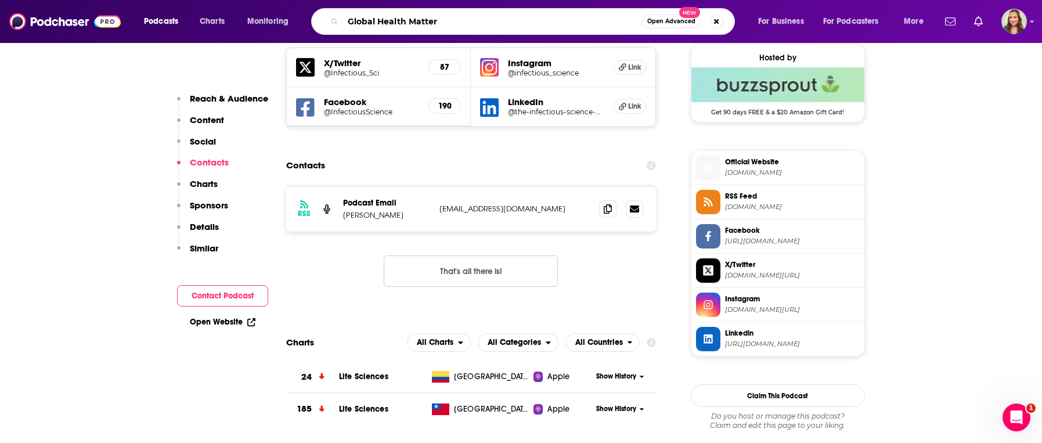
type input "Global Health Matters"
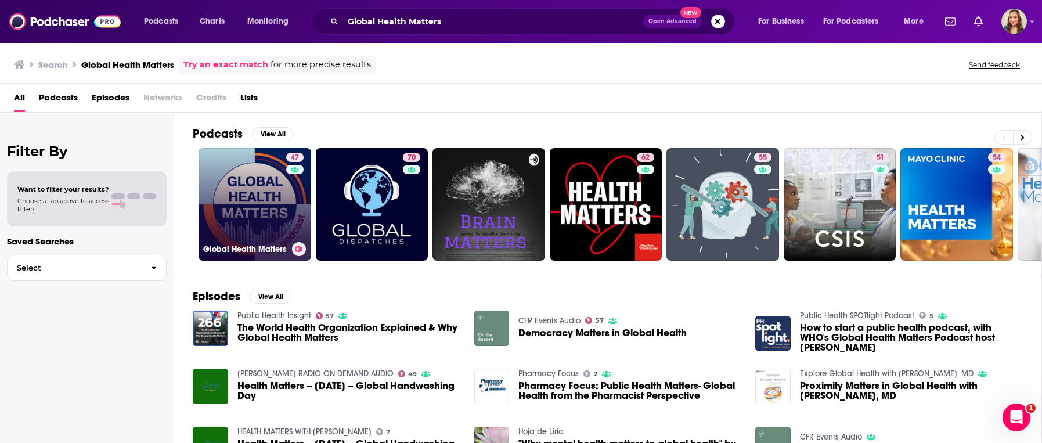
click at [257, 219] on link "47 Global Health Matters" at bounding box center [255, 204] width 113 height 113
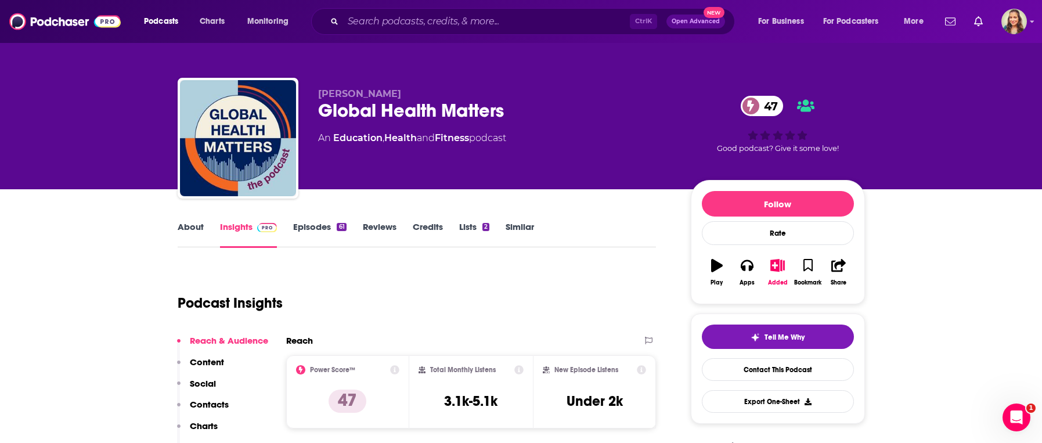
click at [221, 407] on p "Contacts" at bounding box center [209, 404] width 39 height 11
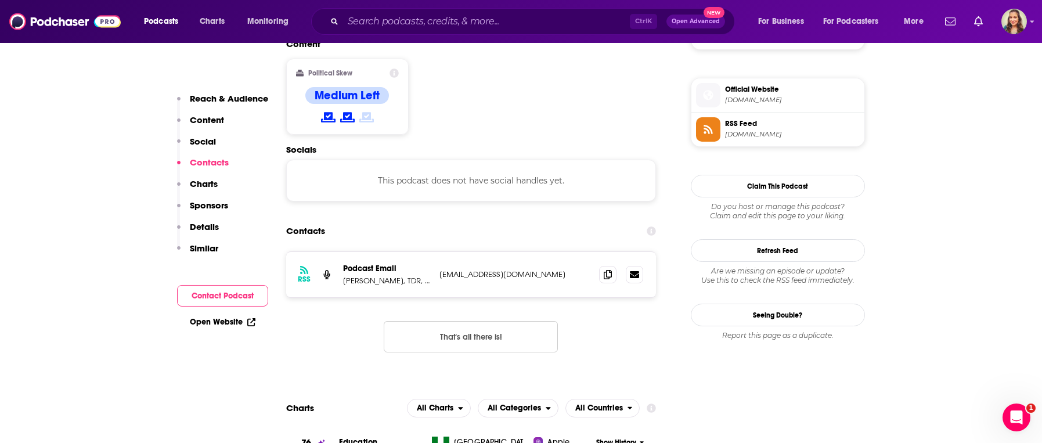
scroll to position [927, 0]
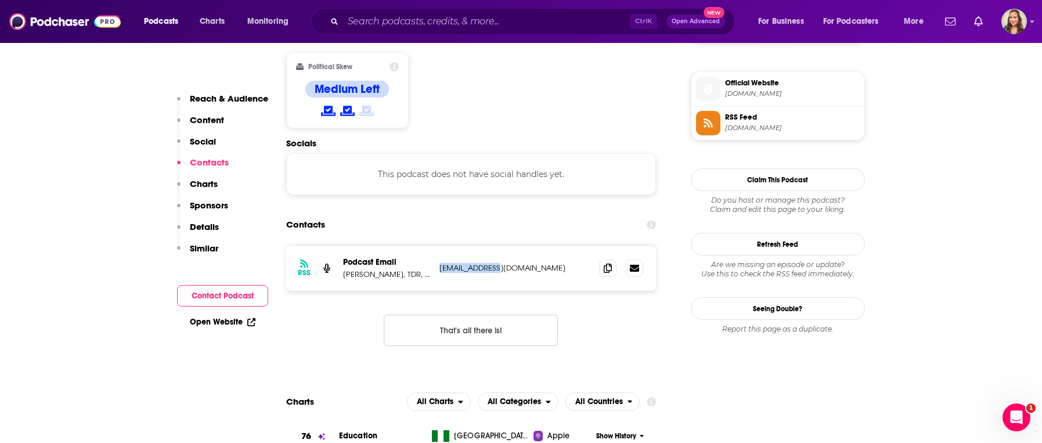
drag, startPoint x: 505, startPoint y: 217, endPoint x: 434, endPoint y: 219, distance: 70.9
click at [439, 263] on p "tdrpod@who.int" at bounding box center [514, 268] width 151 height 10
copy div "research programme at the World Health Organization tdrpod@who.int"
drag, startPoint x: 344, startPoint y: 224, endPoint x: 387, endPoint y: 224, distance: 43.5
click at [387, 269] on p "Dr Garry Aslanyan, TDR, a research programme at the World Health Organization" at bounding box center [386, 274] width 87 height 10
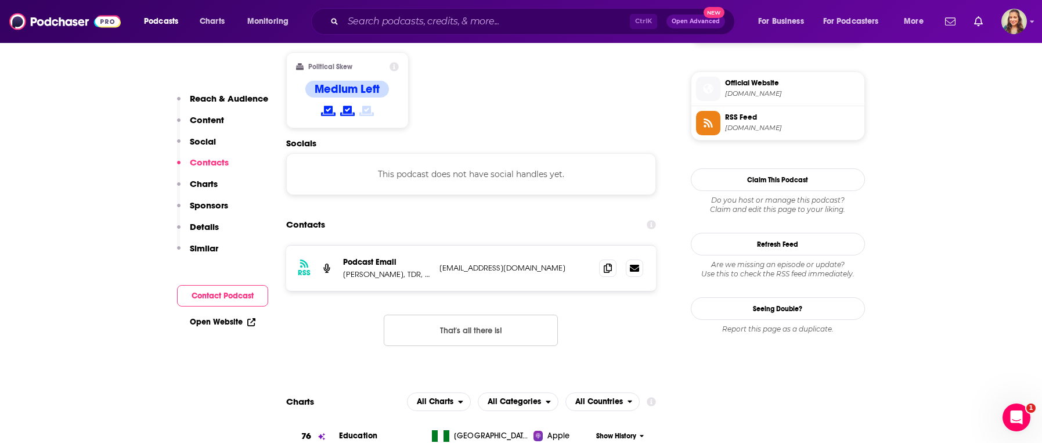
click at [361, 261] on div "RSS Podcast Email Dr Garry Aslanyan, TDR, a research programme at the World Hea…" at bounding box center [471, 305] width 370 height 120
drag, startPoint x: 354, startPoint y: 224, endPoint x: 373, endPoint y: 225, distance: 19.7
click at [373, 269] on p "Dr Garry Aslanyan, TDR, a research programme at the World Health Organization" at bounding box center [386, 274] width 87 height 10
copy p "Garry"
drag, startPoint x: 375, startPoint y: 222, endPoint x: 406, endPoint y: 226, distance: 31.0
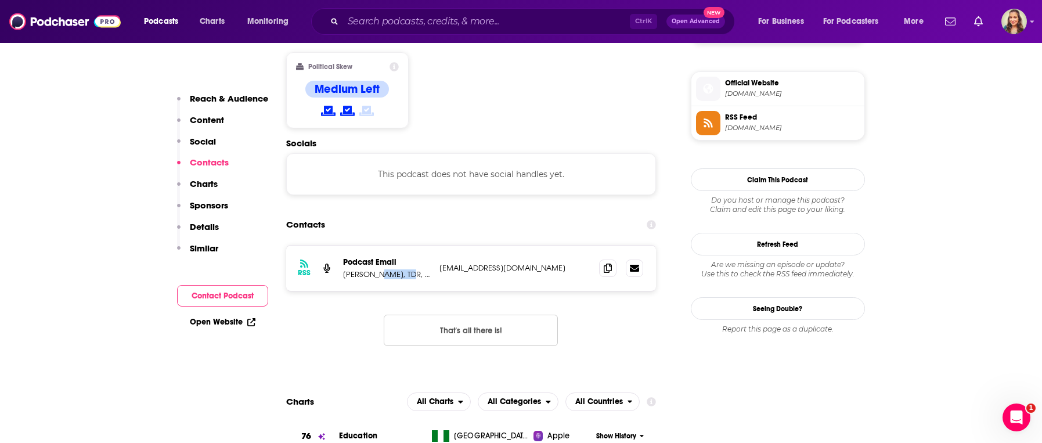
click at [406, 269] on p "Dr Garry Aslanyan, TDR, a research programme at the World Health Organization" at bounding box center [386, 274] width 87 height 10
copy p "Aslanyan"
click at [415, 30] on input "Search podcasts, credits, & more..." at bounding box center [486, 21] width 287 height 19
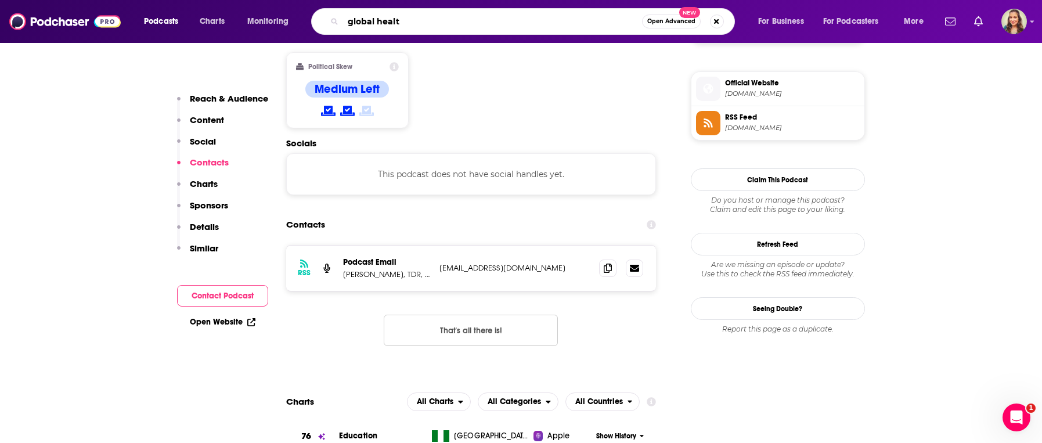
type input "global health"
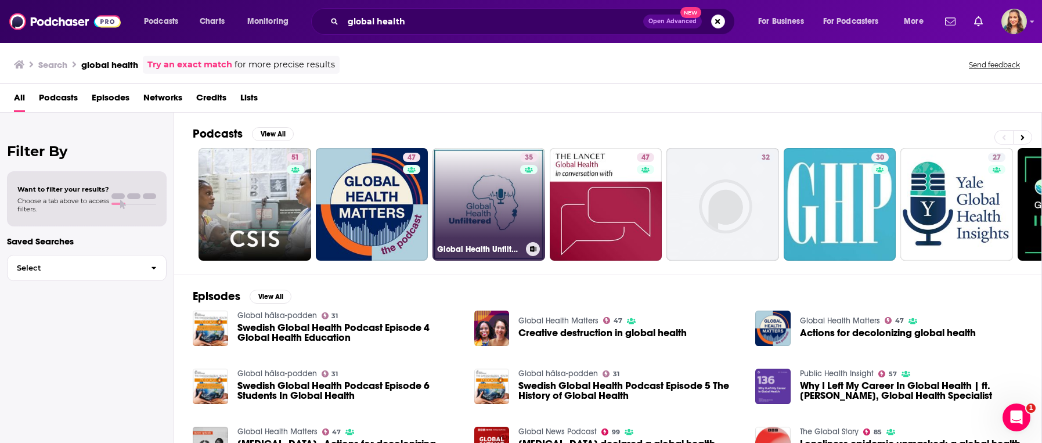
click at [491, 200] on link "35 Global Health Unfiltered" at bounding box center [489, 204] width 113 height 113
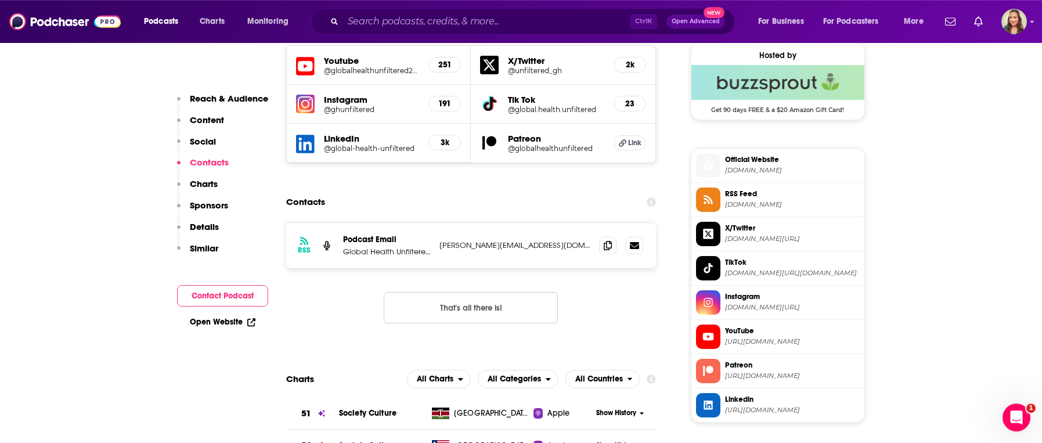
scroll to position [860, 0]
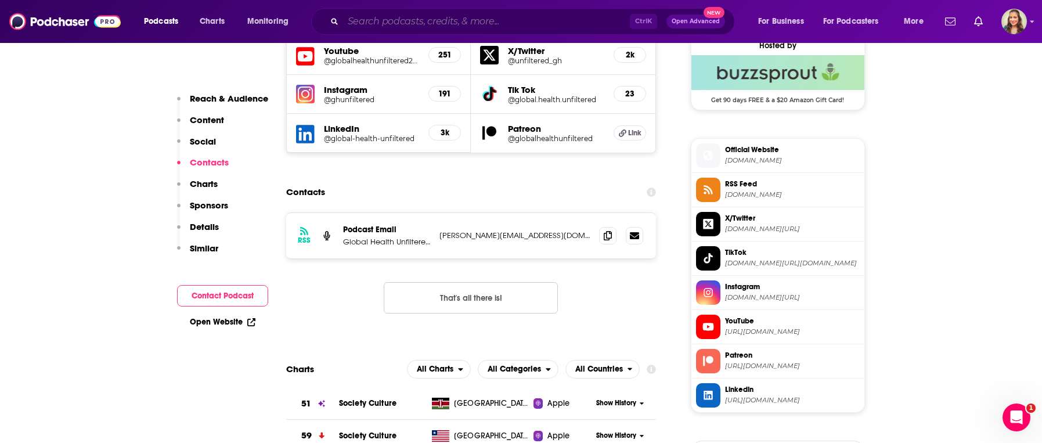
click at [407, 21] on input "Search podcasts, credits, & more..." at bounding box center [486, 21] width 287 height 19
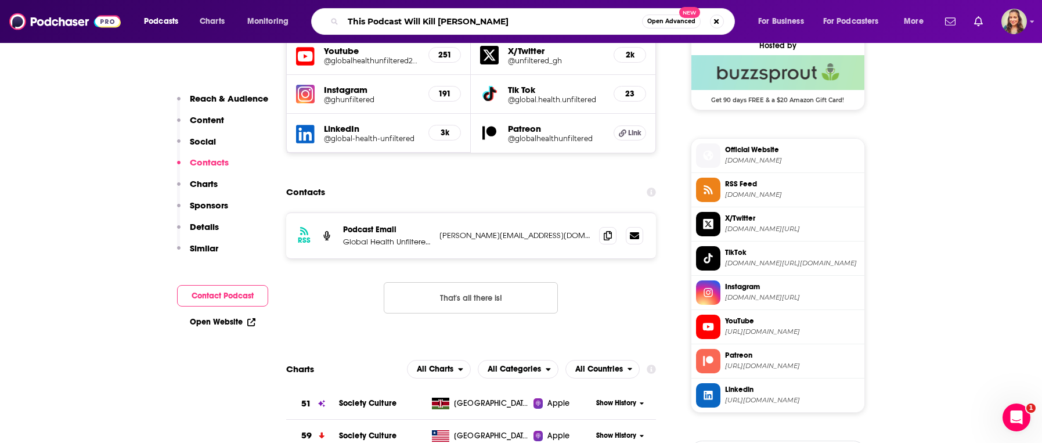
type input "This Podcast Will Kill You"
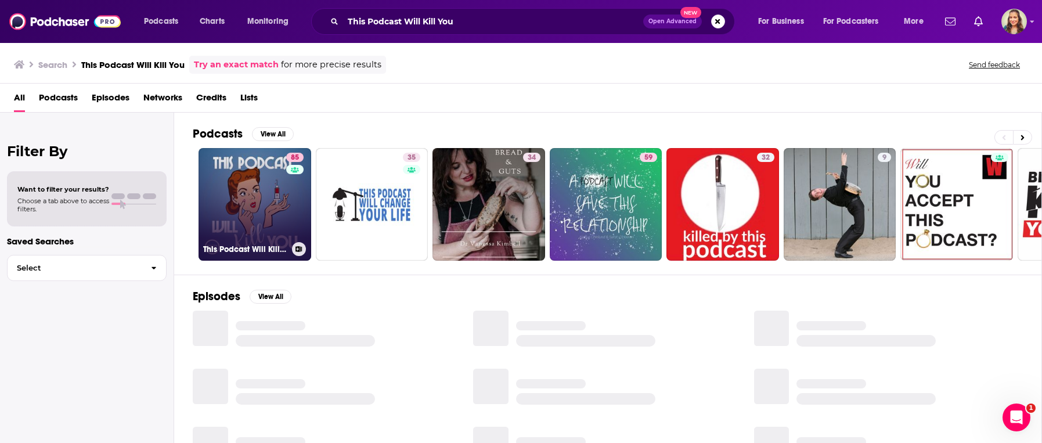
click at [233, 210] on link "85 This Podcast Will Kill You" at bounding box center [255, 204] width 113 height 113
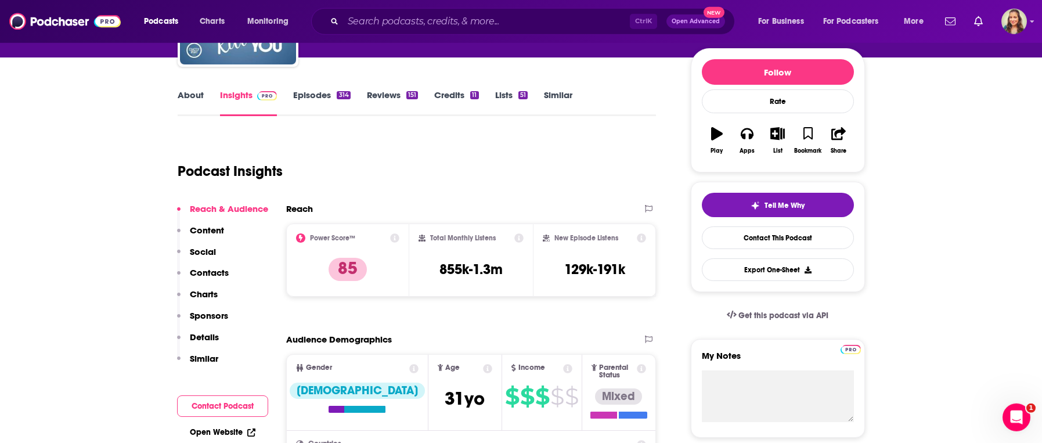
scroll to position [132, 0]
click at [214, 275] on p "Contacts" at bounding box center [209, 271] width 39 height 11
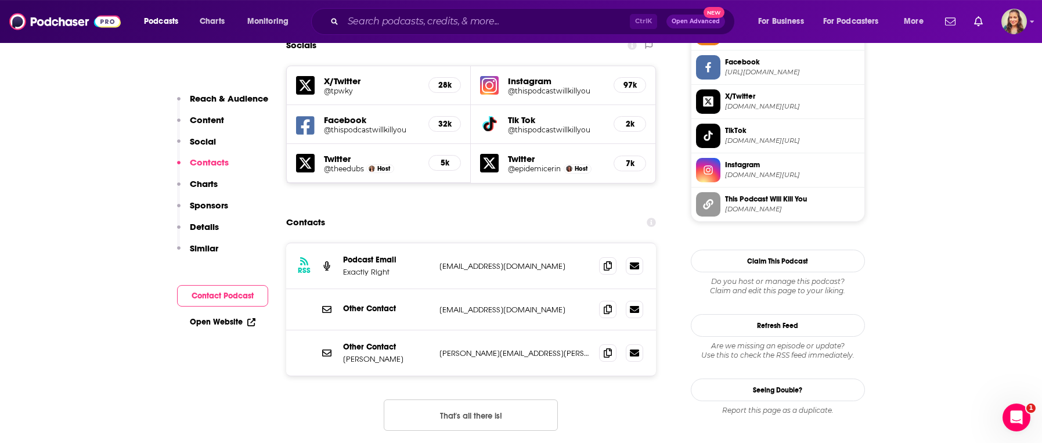
scroll to position [1005, 0]
drag, startPoint x: 560, startPoint y: 219, endPoint x: 437, endPoint y: 221, distance: 123.1
click at [439, 260] on p "exactlyrightmedia@gmail.com" at bounding box center [514, 265] width 151 height 10
copy p "exactlyrightmedia@gmail.com"
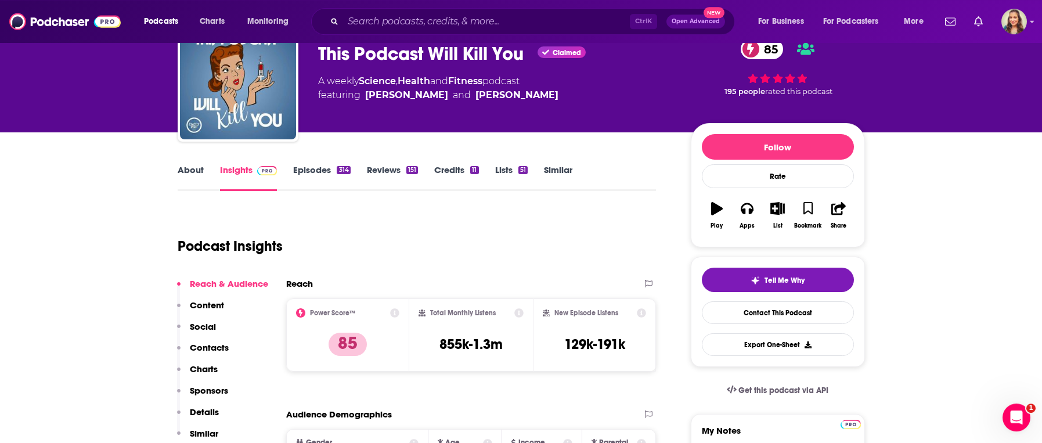
scroll to position [12, 0]
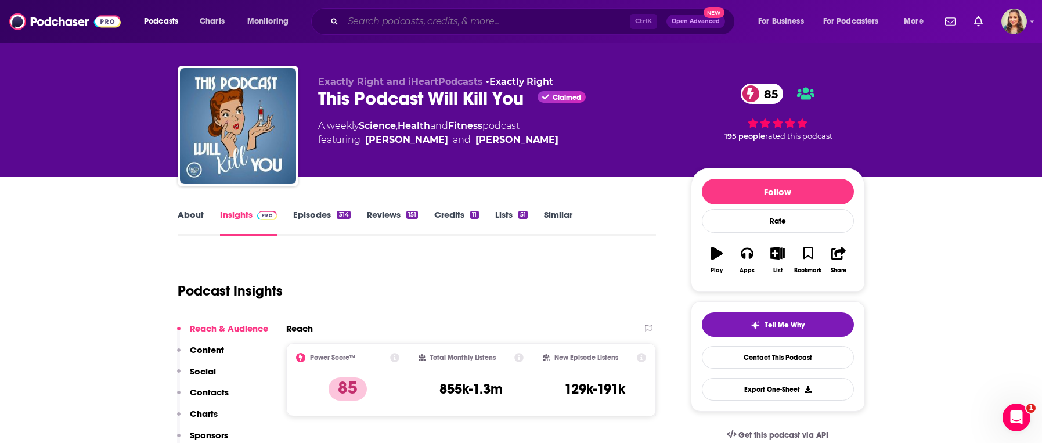
click at [471, 21] on input "Search podcasts, credits, & more..." at bounding box center [486, 21] width 287 height 19
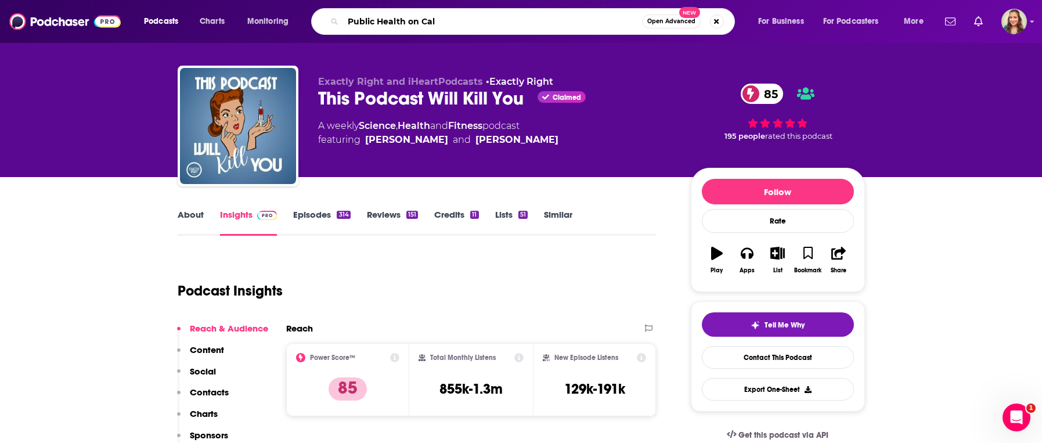
type input "Public Health on Call"
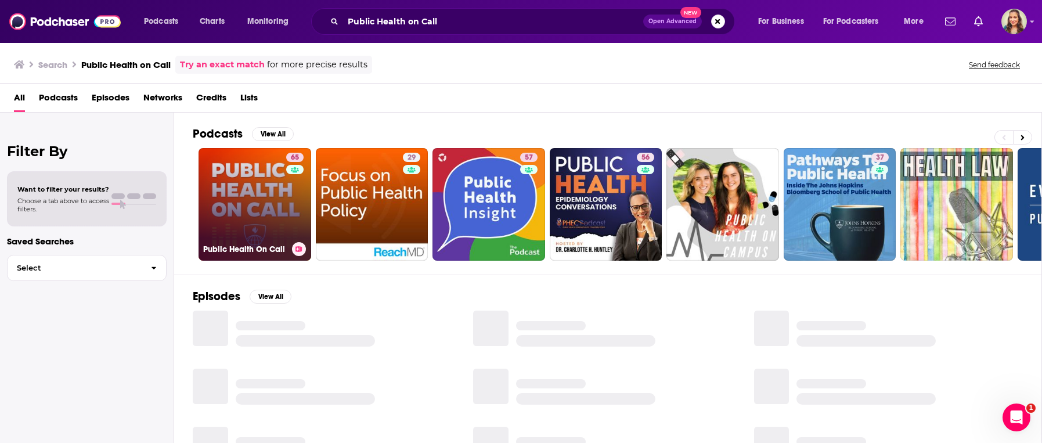
click at [272, 210] on link "65 Public Health On Call" at bounding box center [255, 204] width 113 height 113
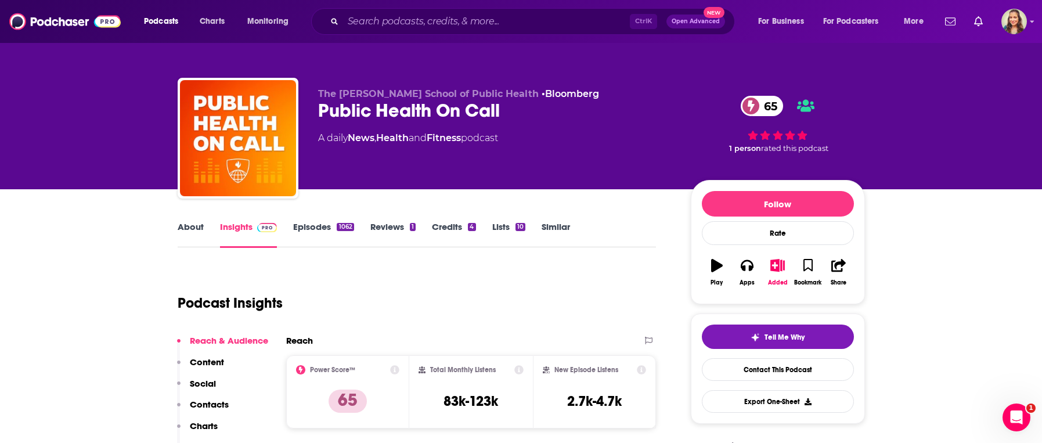
click at [207, 406] on p "Contacts" at bounding box center [209, 404] width 39 height 11
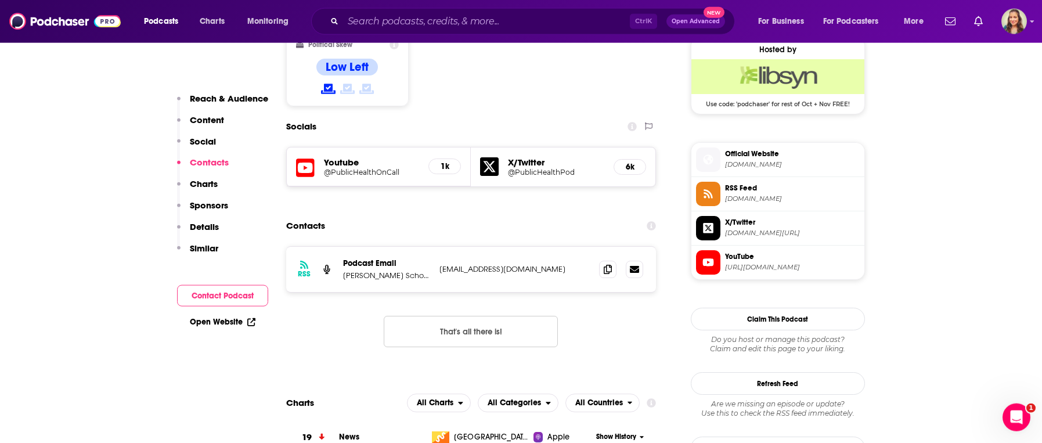
scroll to position [950, 0]
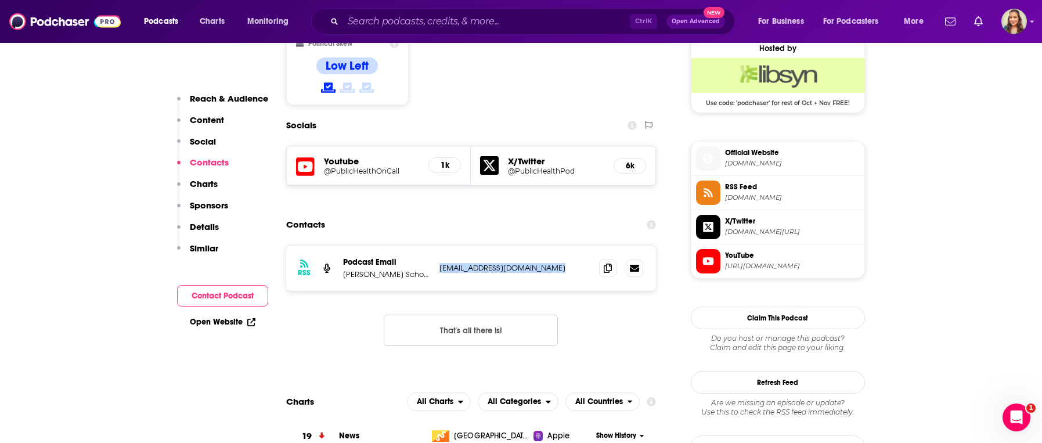
drag, startPoint x: 441, startPoint y: 218, endPoint x: 566, endPoint y: 221, distance: 125.4
click at [566, 263] on p "JHSPH_Communications@jhu.edu" at bounding box center [514, 268] width 151 height 10
copy p "JHSPH_Communications@jhu.edu"
click at [405, 269] on p "Johns Hopkins Bloomberg School of Public Health" at bounding box center [386, 274] width 87 height 10
drag, startPoint x: 344, startPoint y: 222, endPoint x: 442, endPoint y: 222, distance: 98.1
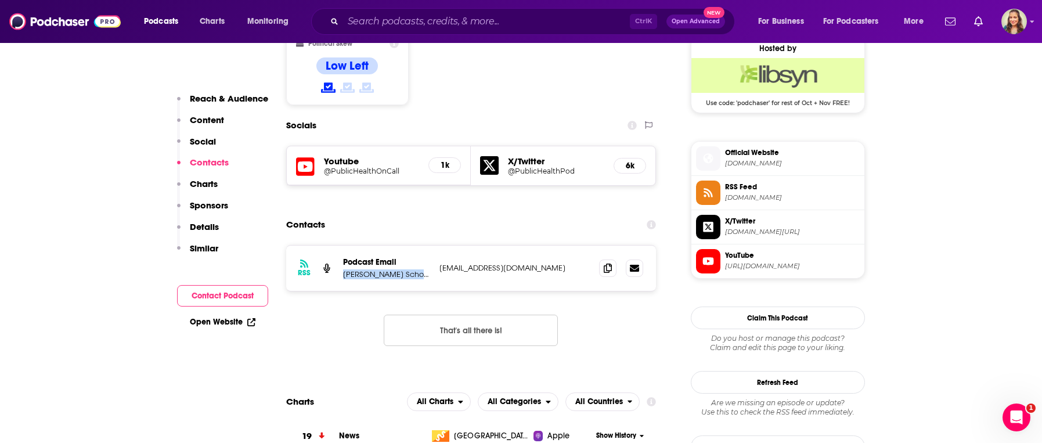
click at [430, 269] on p "Johns Hopkins Bloomberg School of Public Health" at bounding box center [386, 274] width 87 height 10
click at [442, 246] on div "RSS Podcast Email Johns Hopkins Bloomberg School of Public Health JHSPH_Communi…" at bounding box center [471, 268] width 370 height 45
click at [397, 22] on input "Search podcasts, credits, & more..." at bounding box center [486, 21] width 287 height 19
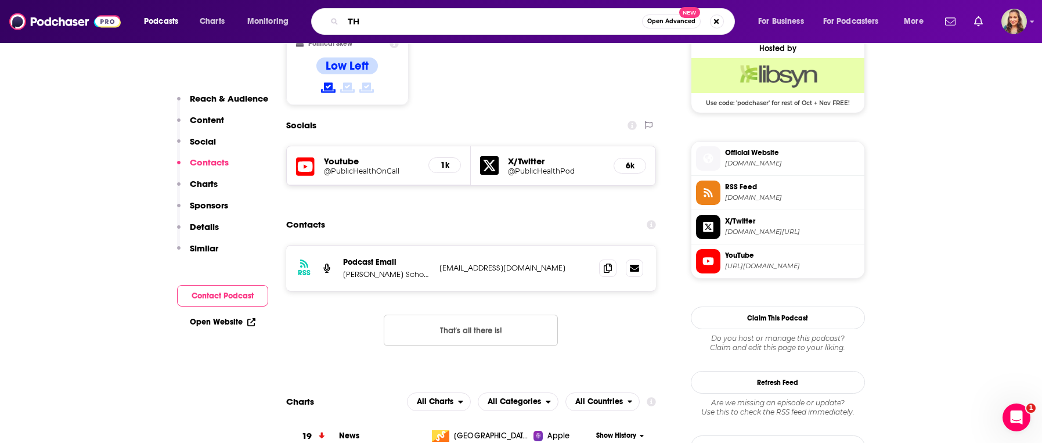
type input "T"
type input "HIV Curriculum"
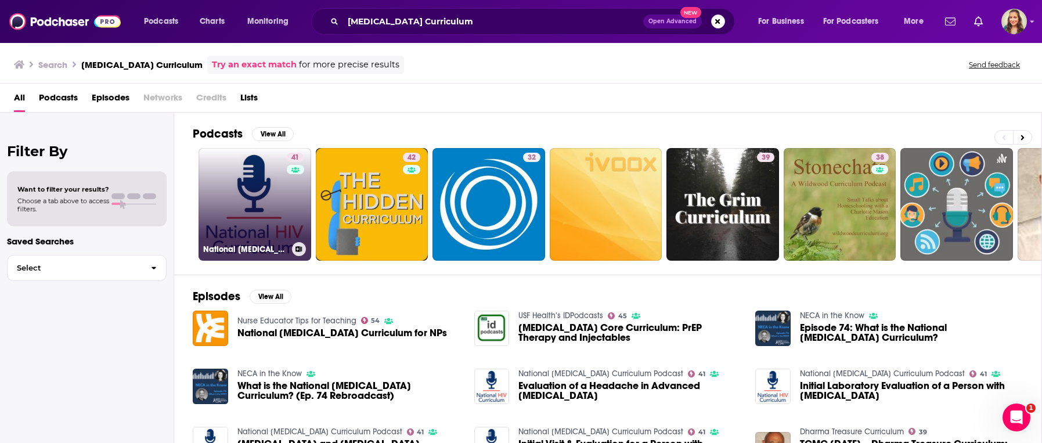
click at [228, 231] on link "41 National [MEDICAL_DATA] Curriculum Podcast" at bounding box center [255, 204] width 113 height 113
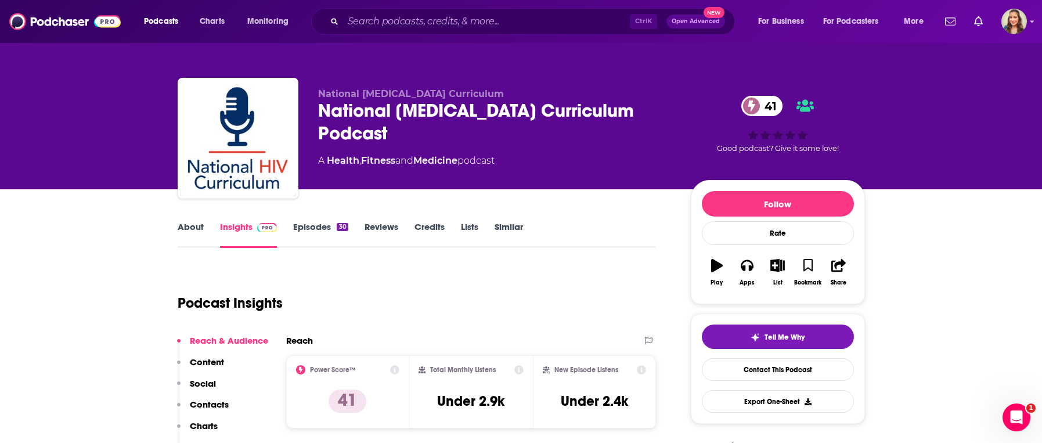
click at [202, 410] on p "Contacts" at bounding box center [209, 404] width 39 height 11
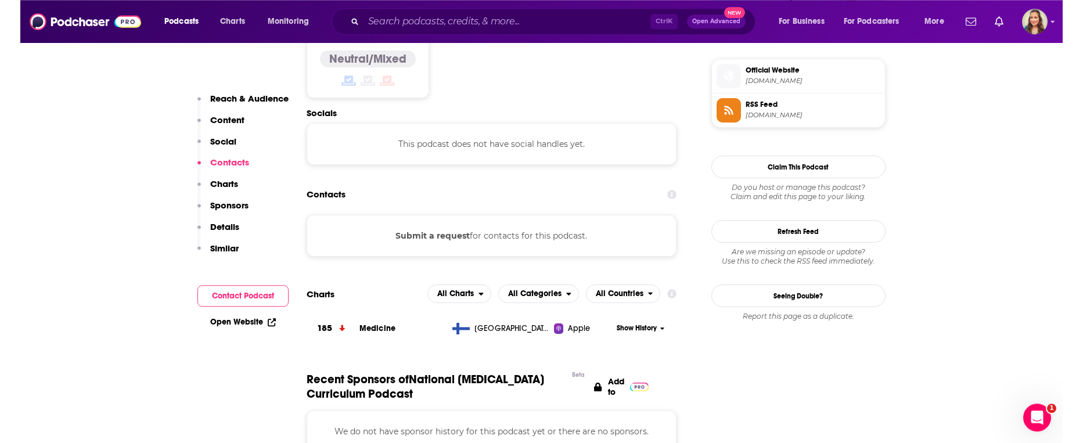
scroll to position [941, 0]
